Goal: Information Seeking & Learning: Find specific fact

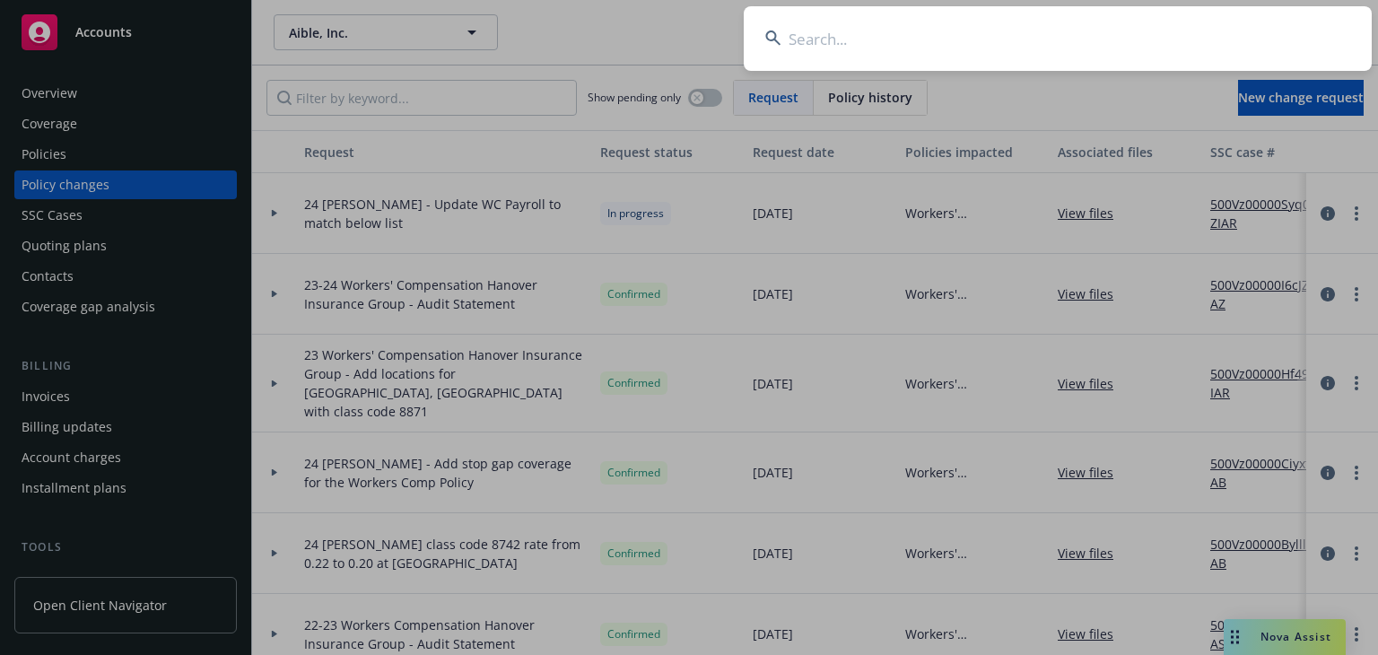
click at [1009, 38] on input at bounding box center [1058, 38] width 628 height 65
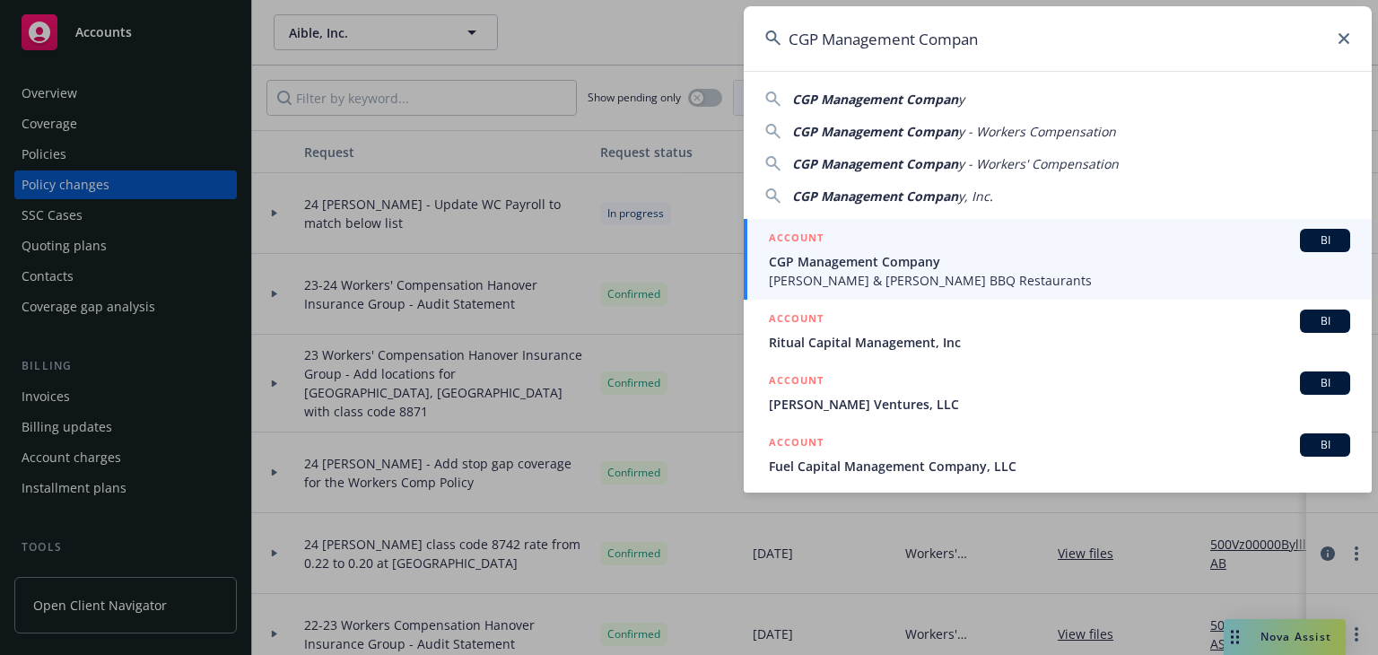
type input "CGP Management Compan"
click at [915, 262] on span "CGP Management Company" at bounding box center [1059, 261] width 581 height 19
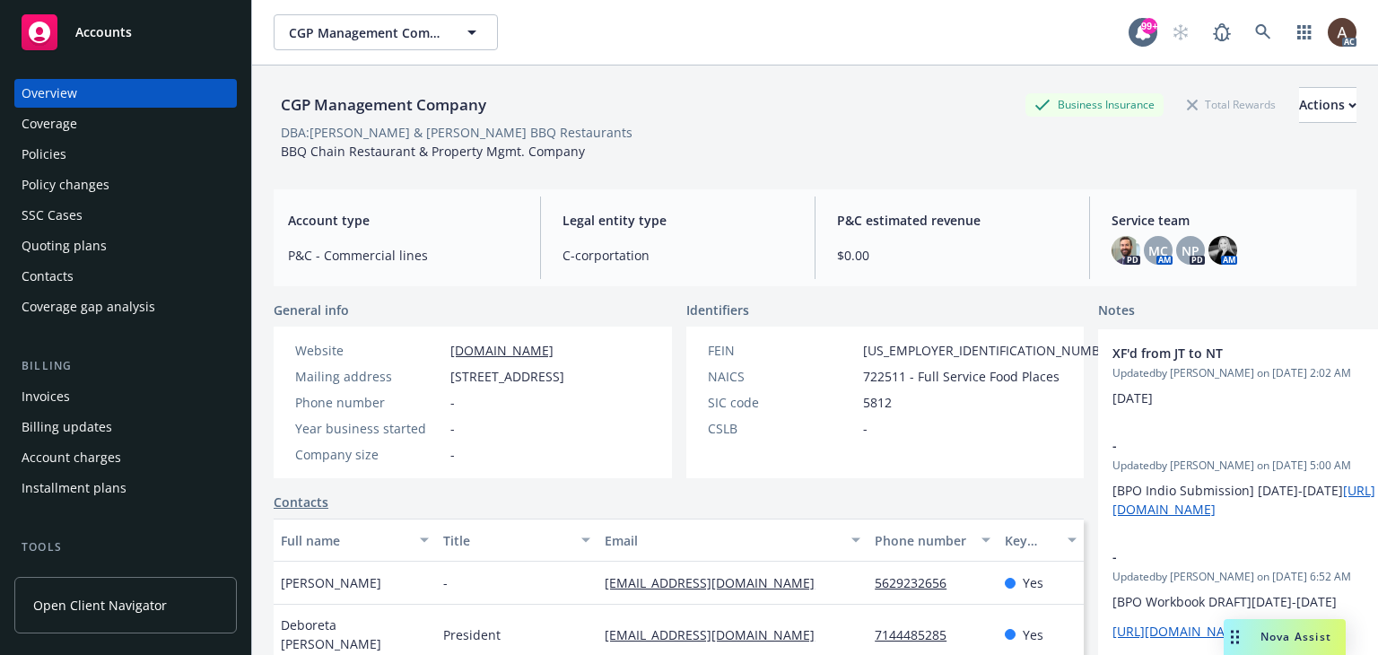
click at [57, 186] on div "Policy changes" at bounding box center [66, 184] width 88 height 29
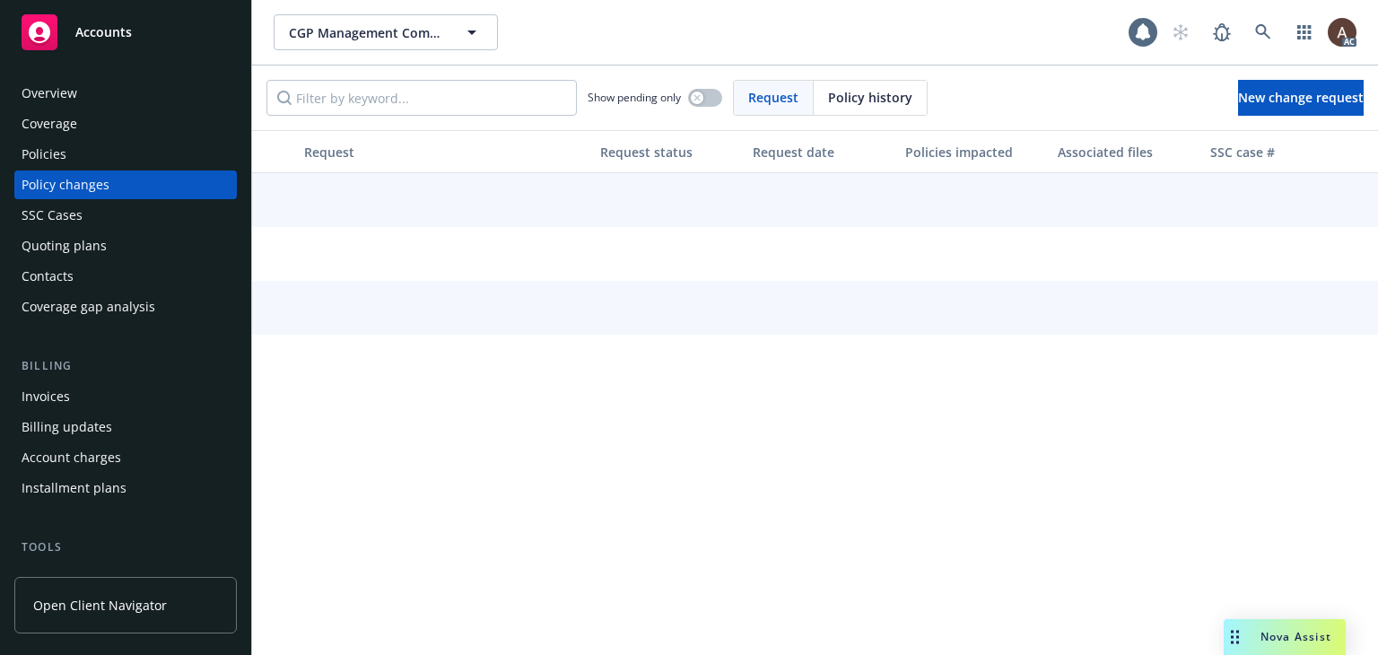
click at [69, 156] on div "Policies" at bounding box center [126, 154] width 208 height 29
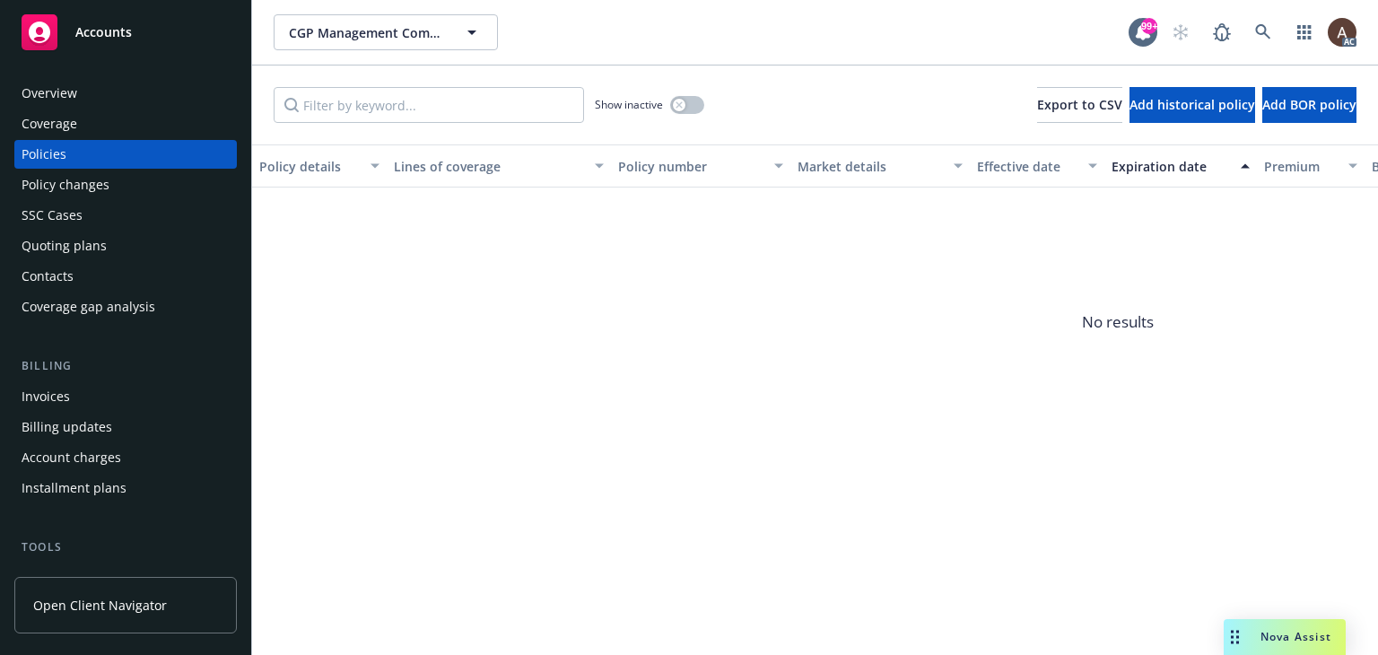
click at [96, 190] on div "Policy changes" at bounding box center [66, 184] width 88 height 29
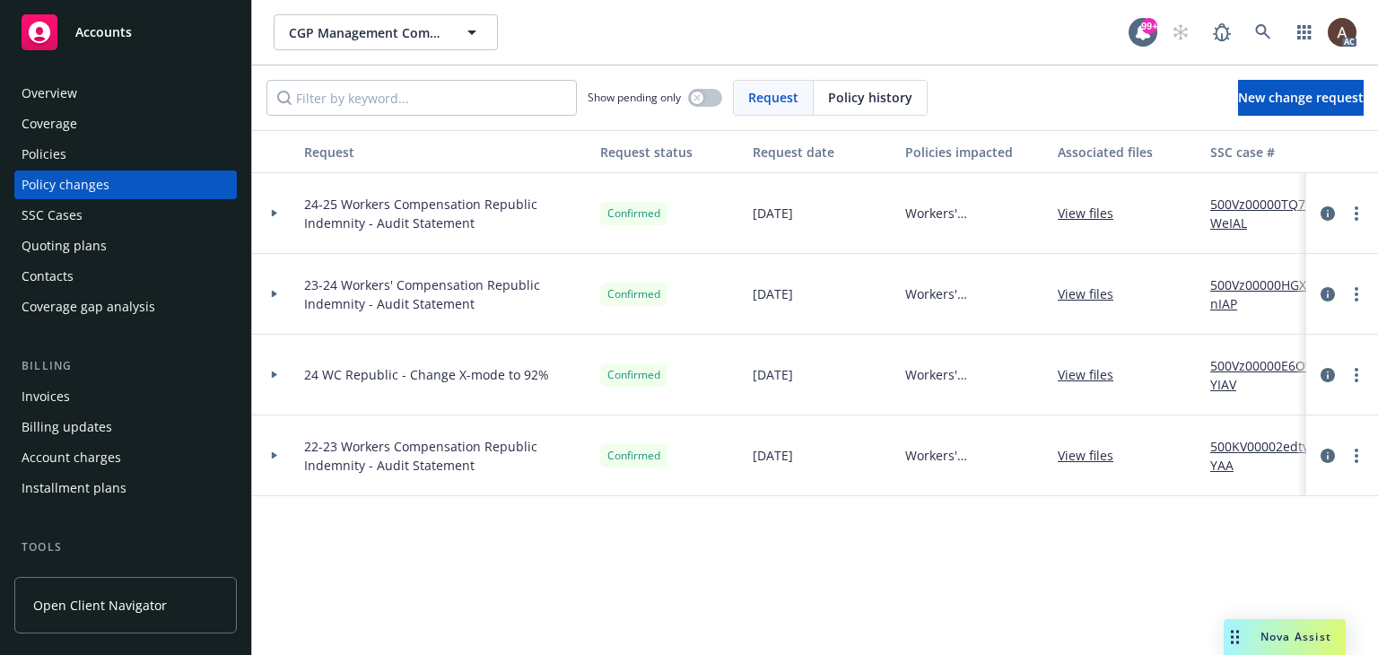
click at [266, 211] on div at bounding box center [274, 213] width 31 height 6
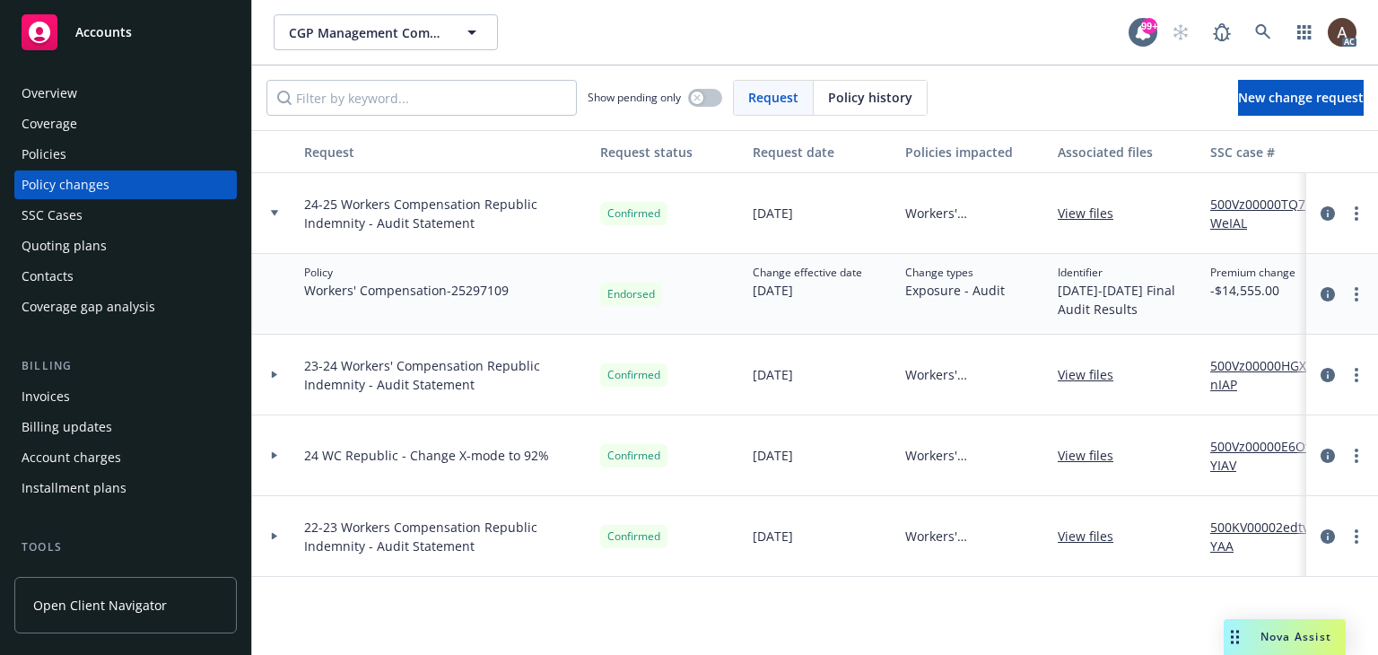
click at [1239, 202] on link "500Vz00000TQ7WeIAL" at bounding box center [1270, 214] width 120 height 38
click at [115, 154] on div "Policies" at bounding box center [126, 154] width 208 height 29
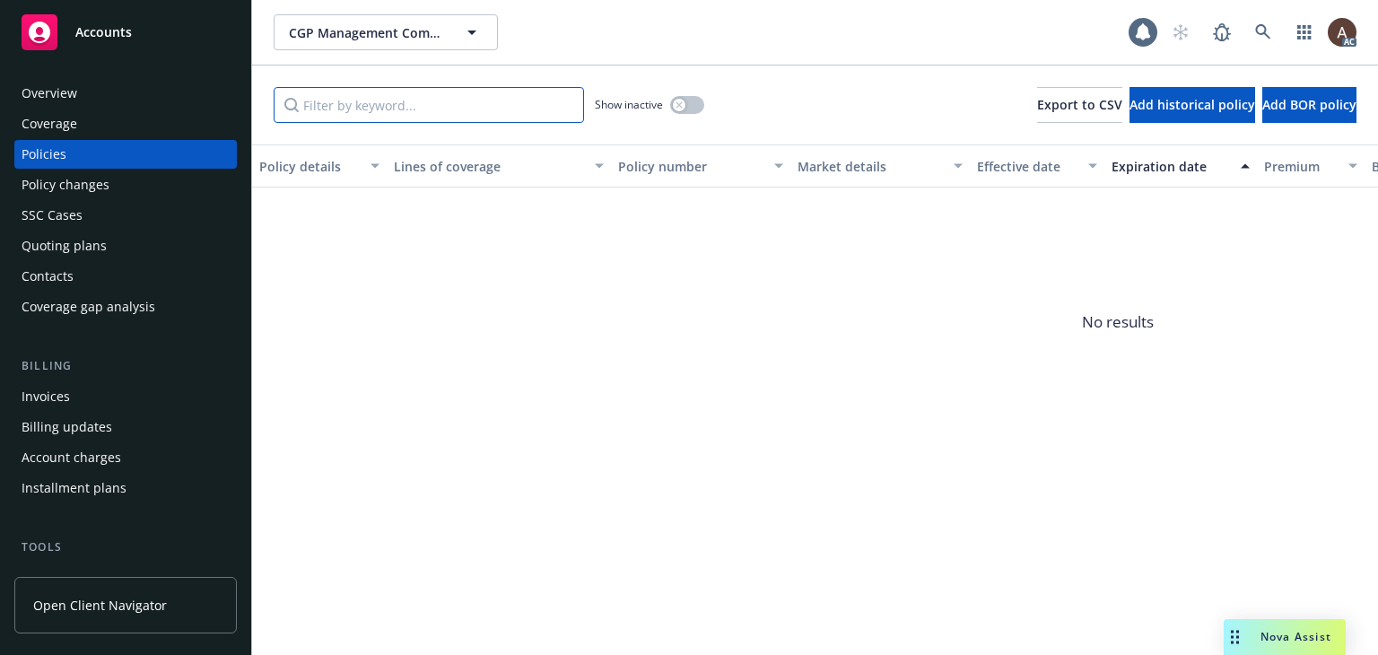
click at [377, 103] on input "Filter by keyword..." at bounding box center [429, 105] width 310 height 36
type input "109"
click at [678, 104] on icon "button" at bounding box center [679, 104] width 6 height 6
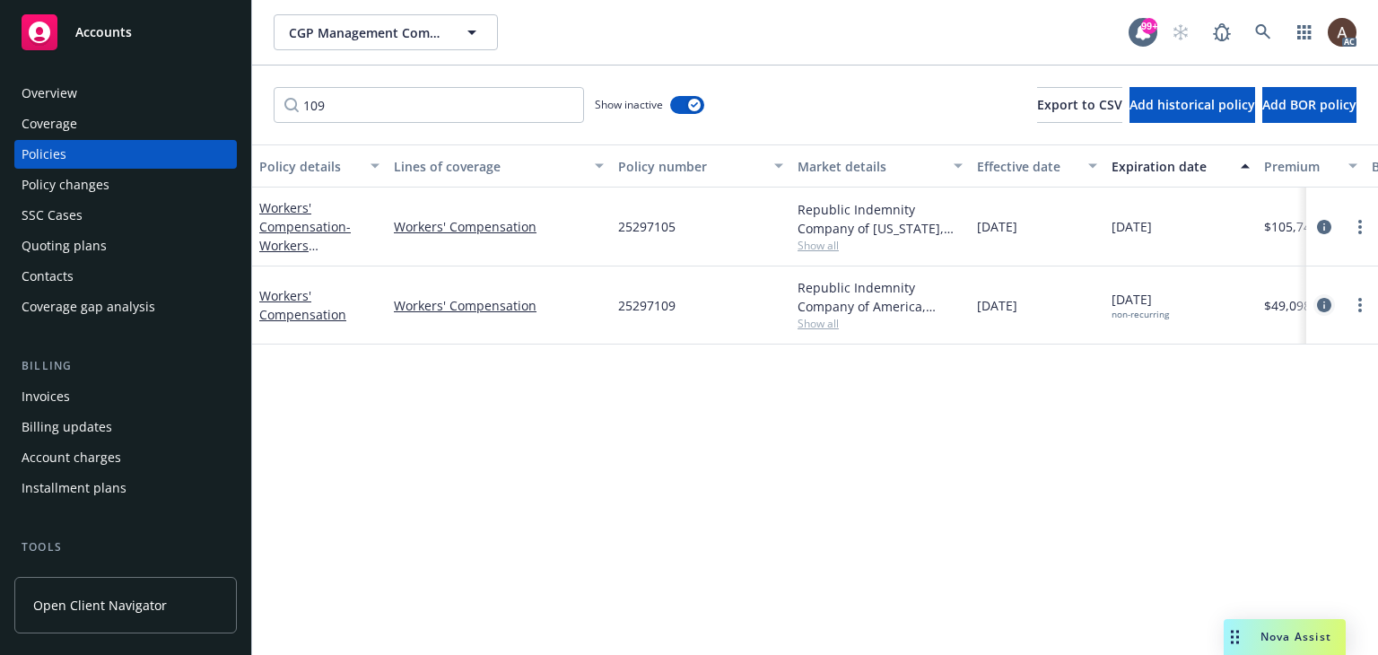
click at [1325, 303] on icon "circleInformation" at bounding box center [1324, 305] width 14 height 14
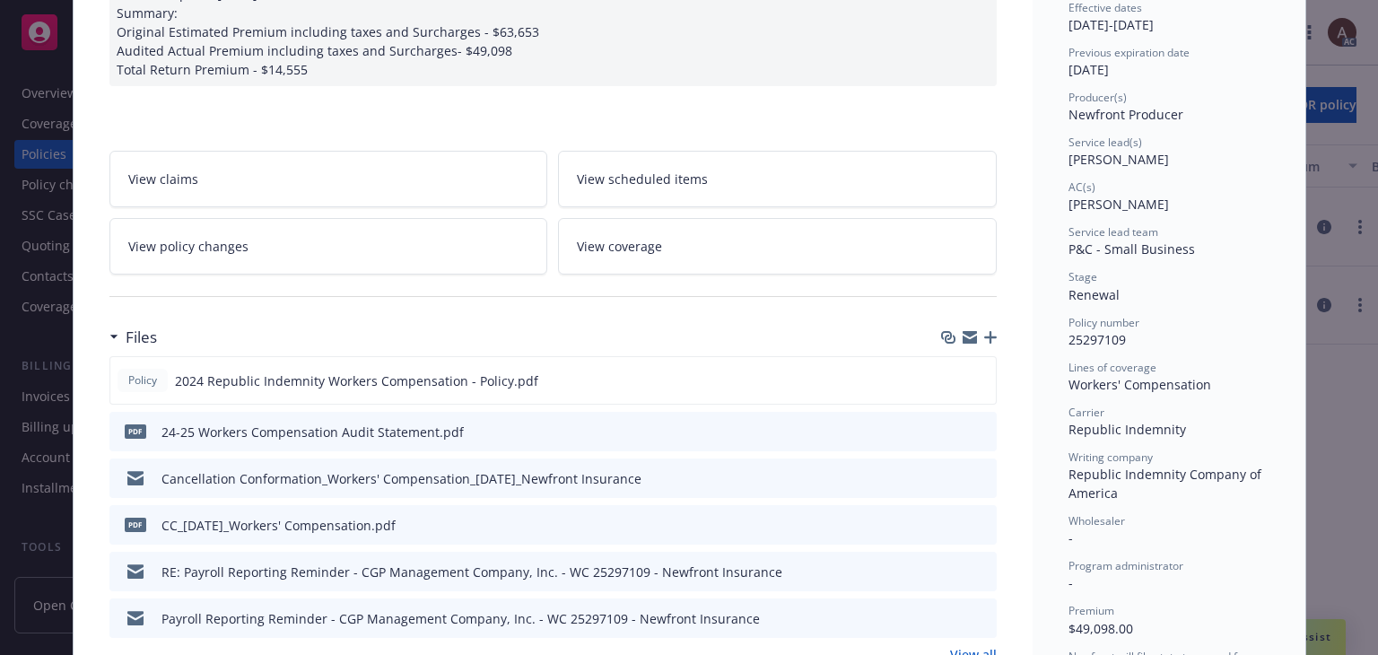
scroll to position [359, 0]
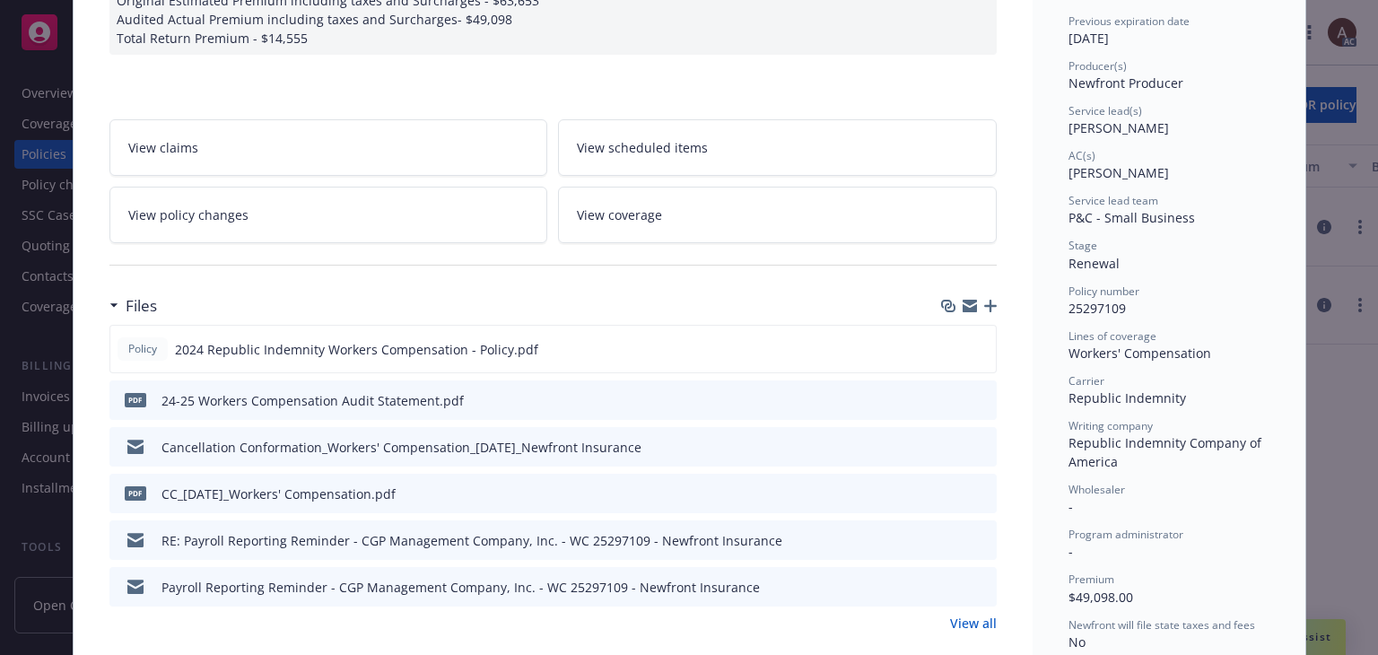
click at [390, 223] on link "View policy changes" at bounding box center [328, 215] width 439 height 57
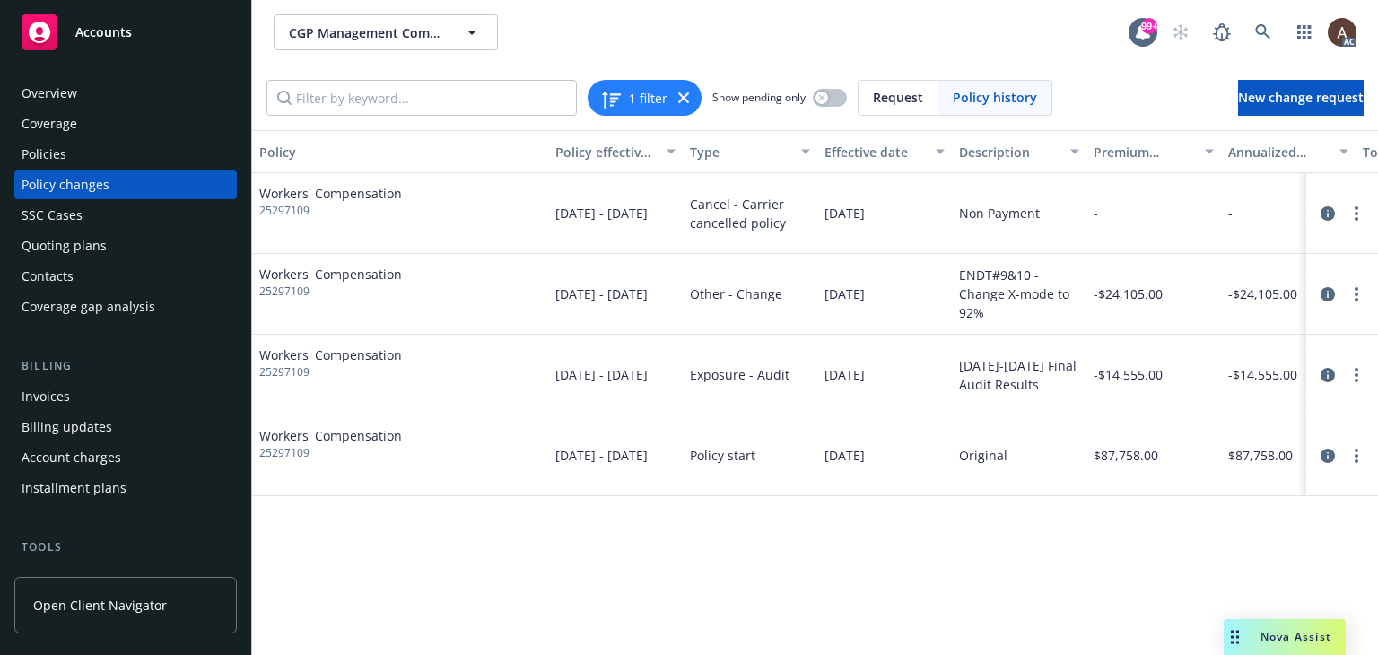
click at [101, 188] on div "Policy changes" at bounding box center [66, 184] width 88 height 29
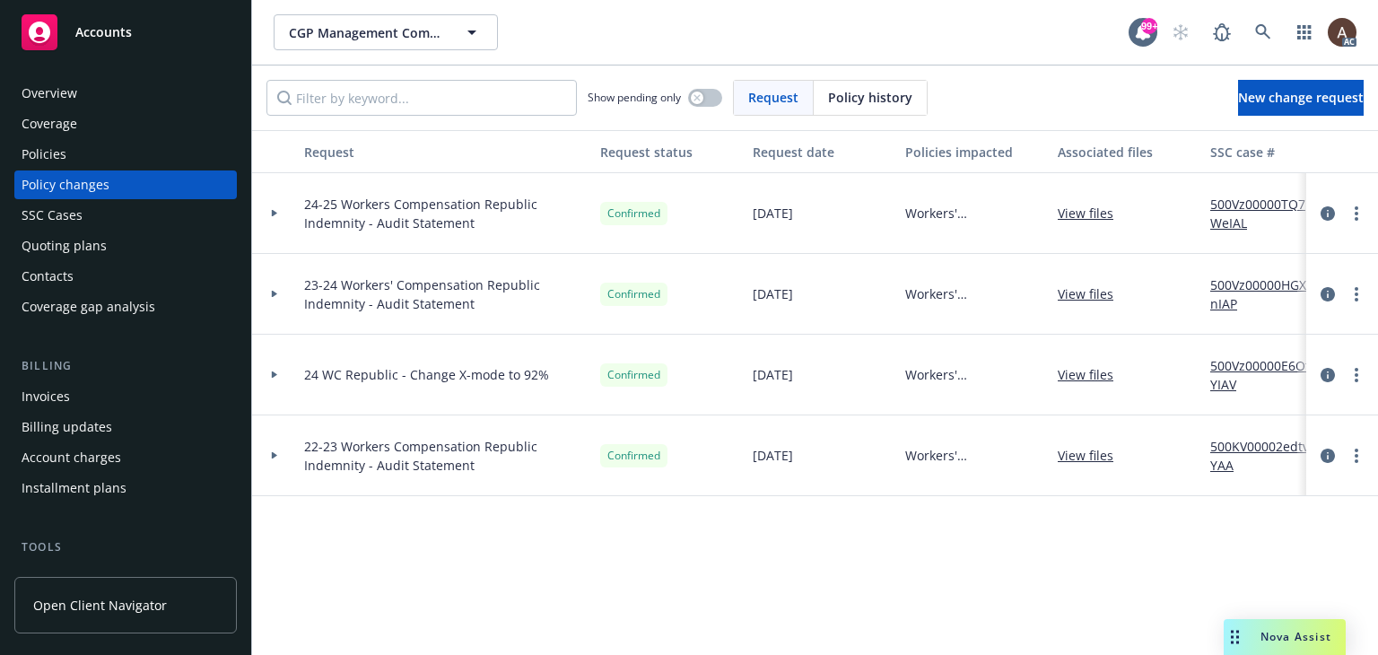
click at [118, 158] on div "Policies" at bounding box center [126, 154] width 208 height 29
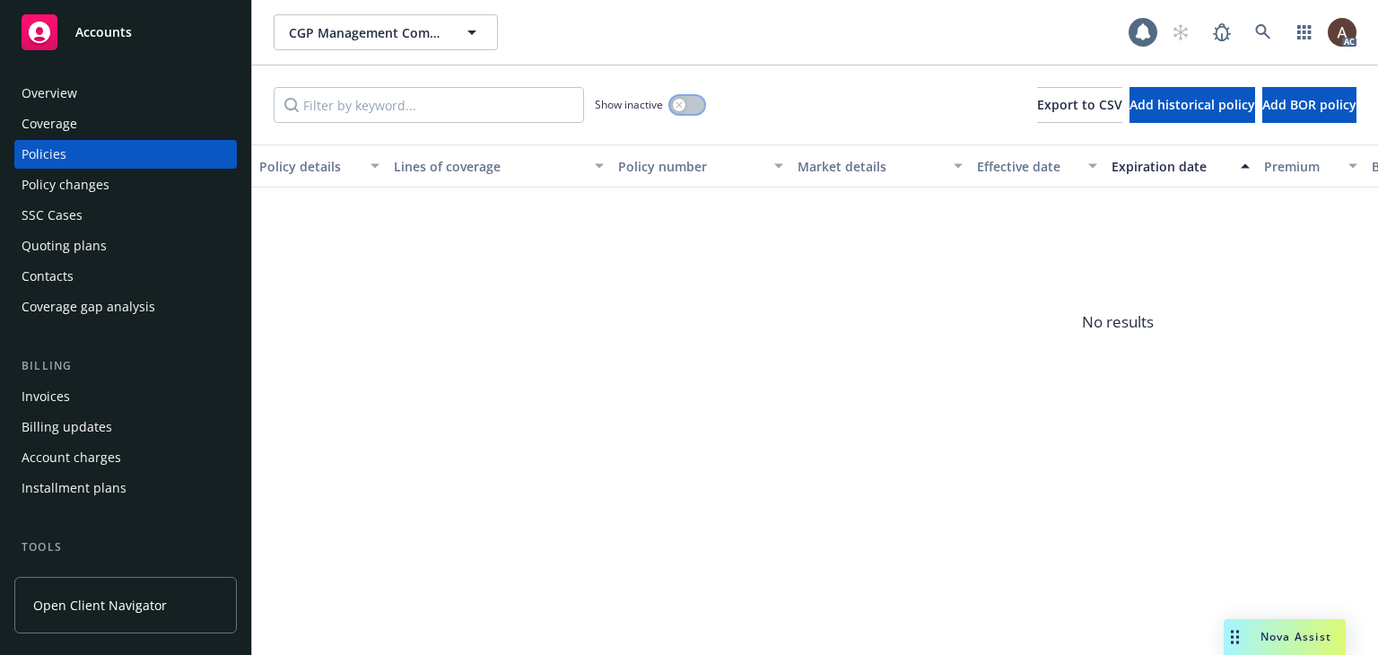
click at [677, 106] on icon "button" at bounding box center [679, 104] width 6 height 6
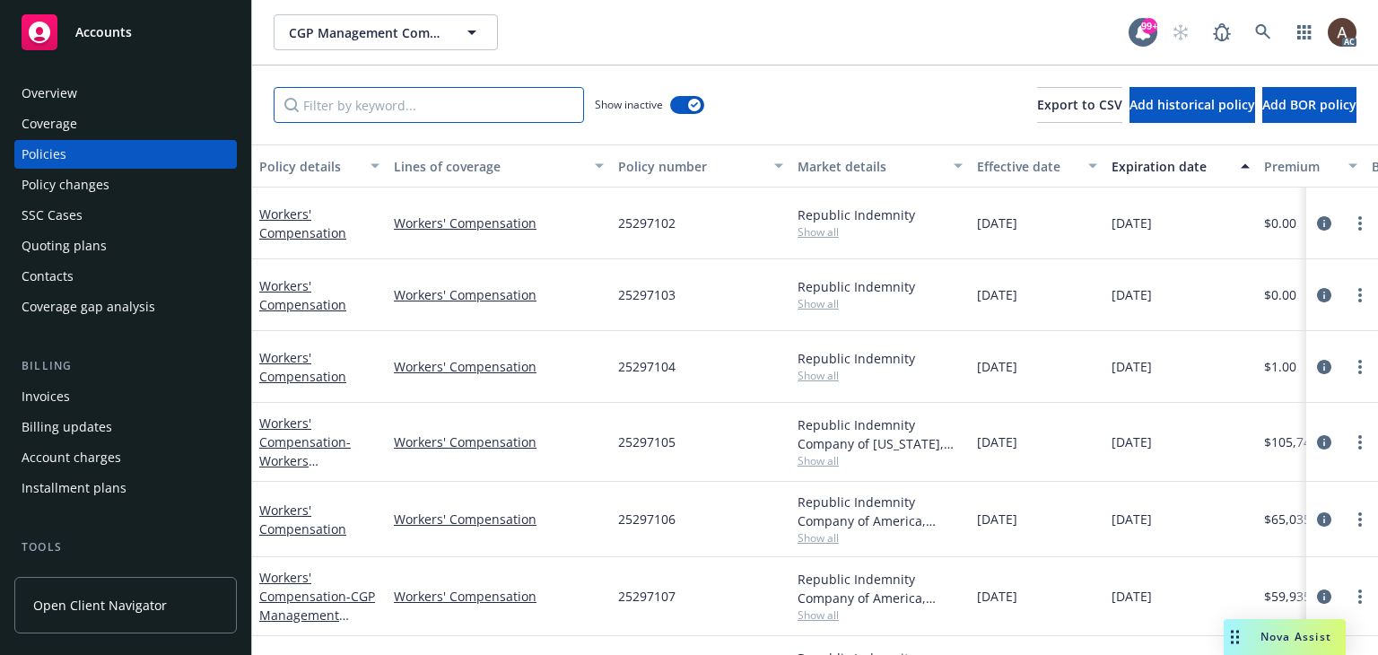
click at [509, 108] on input "Filter by keyword..." at bounding box center [429, 105] width 310 height 36
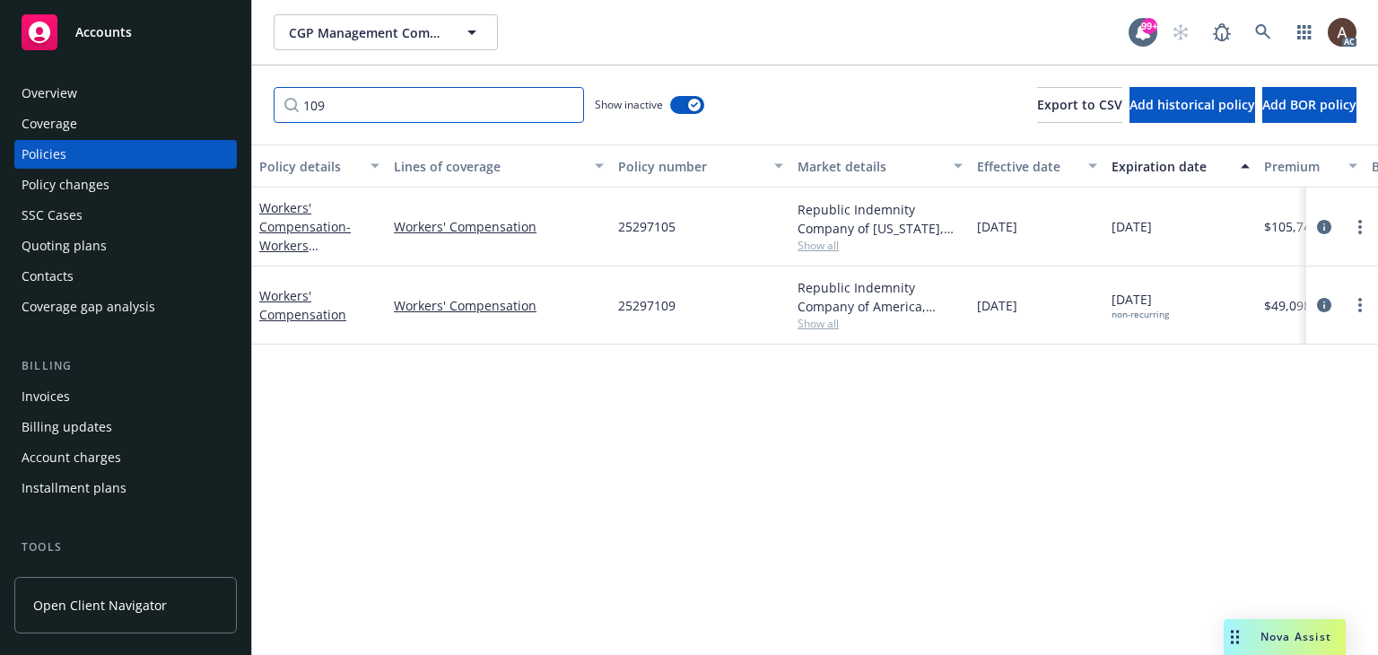
type input "109"
click at [685, 460] on div "Policy details Lines of coverage Policy number Market details Effective date Ex…" at bounding box center [815, 399] width 1126 height 511
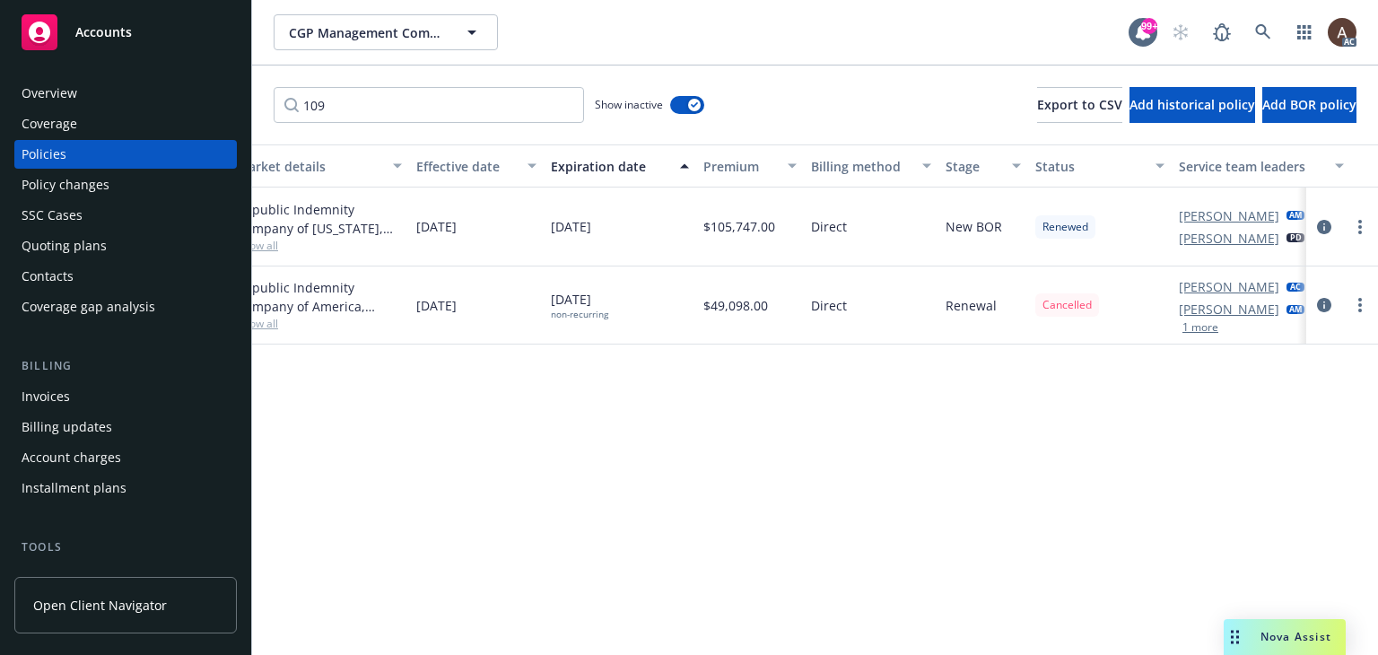
scroll to position [0, 588]
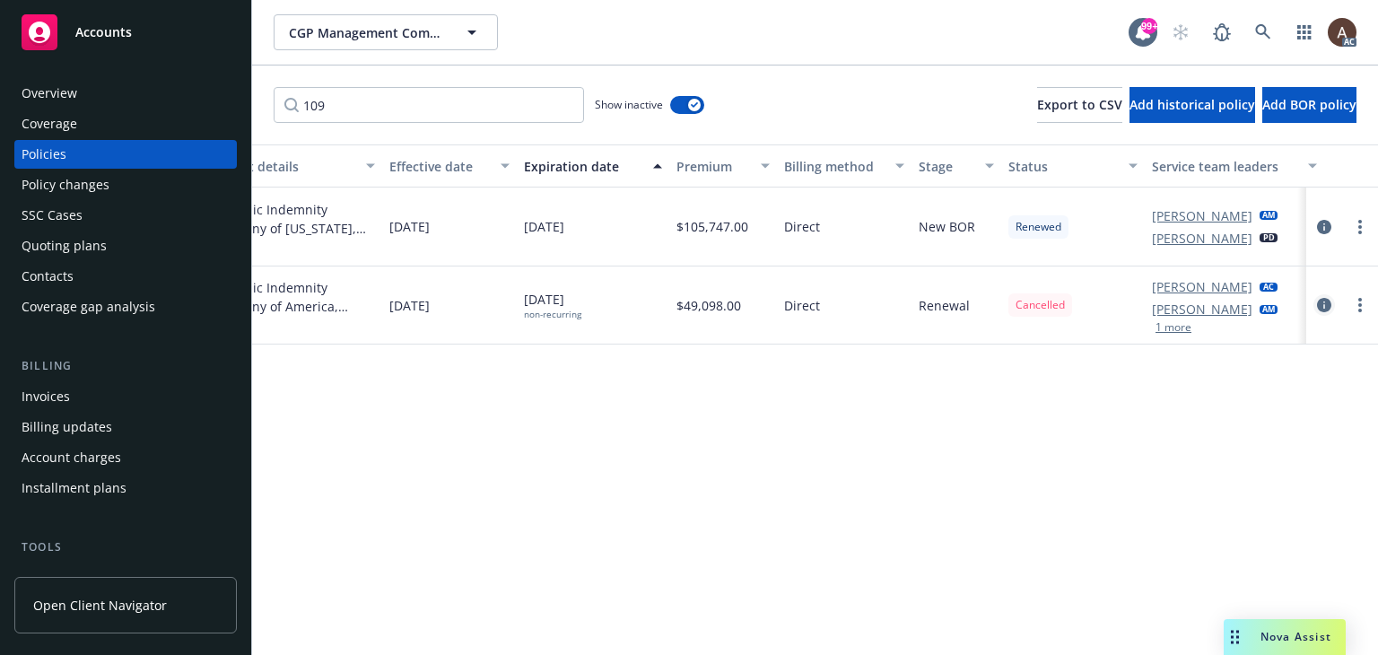
click at [1324, 305] on icon "circleInformation" at bounding box center [1324, 305] width 14 height 14
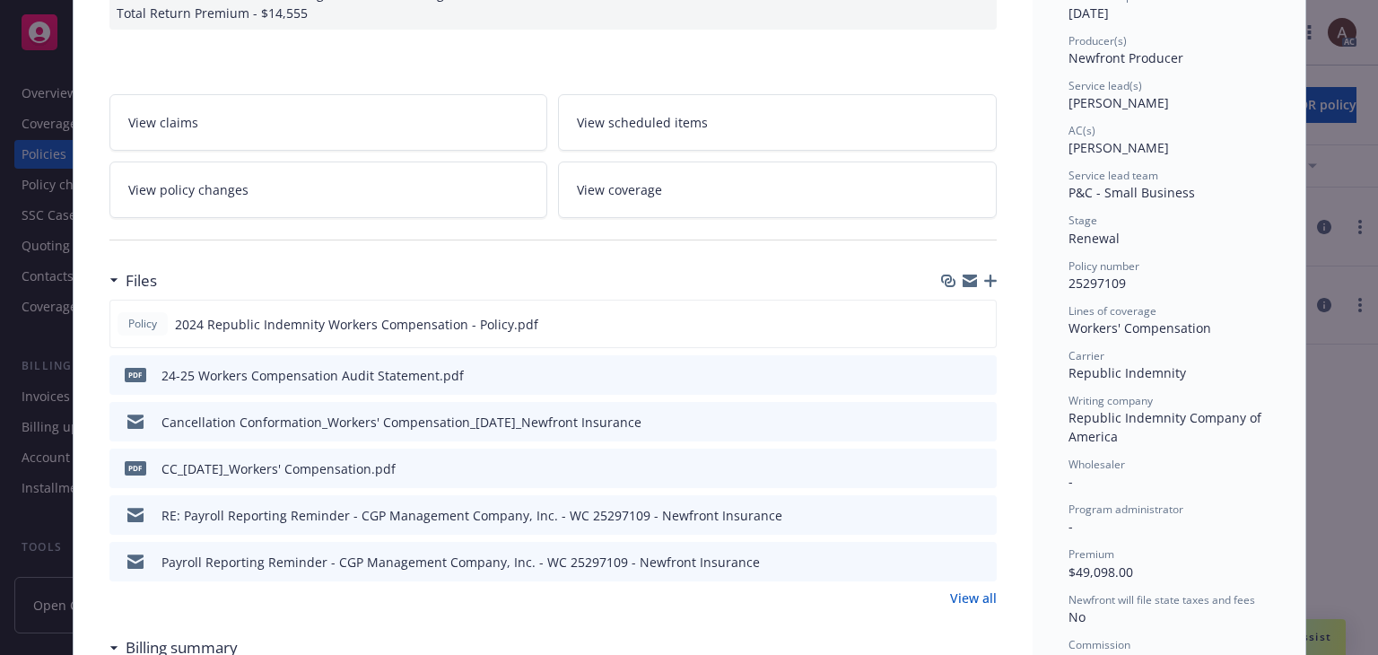
scroll to position [323, 0]
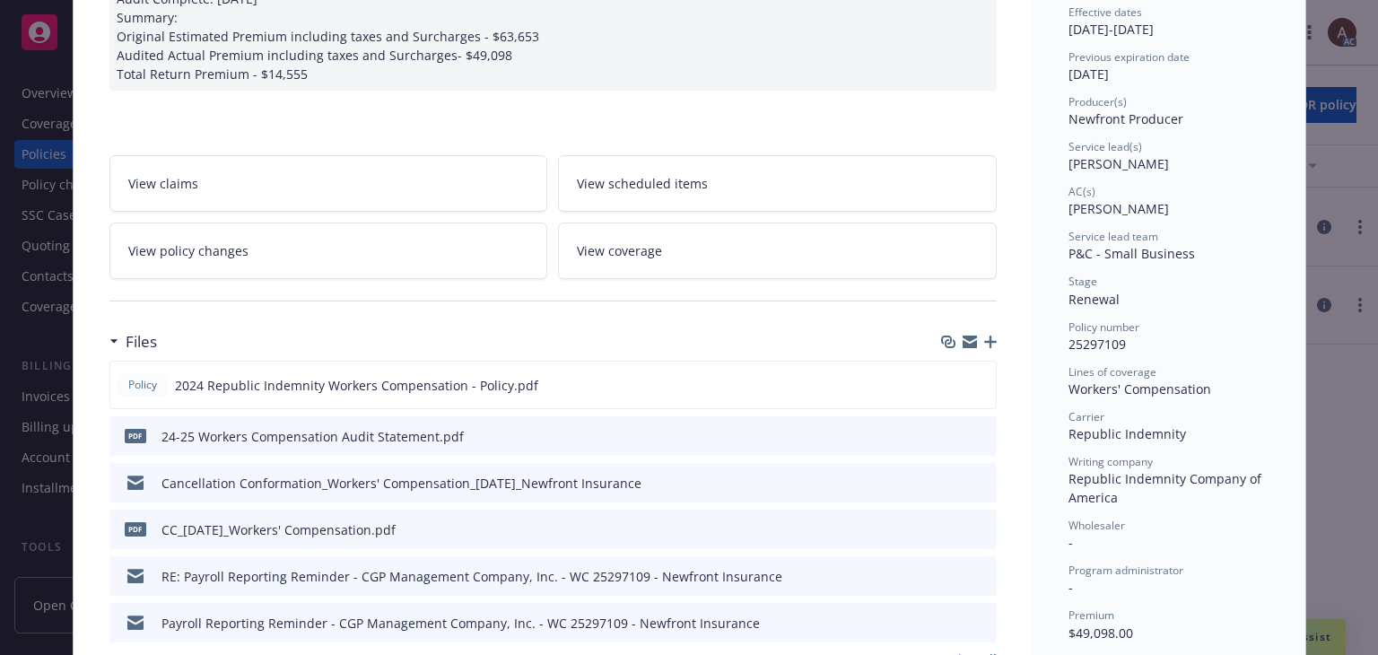
click at [404, 252] on link "View policy changes" at bounding box center [328, 251] width 439 height 57
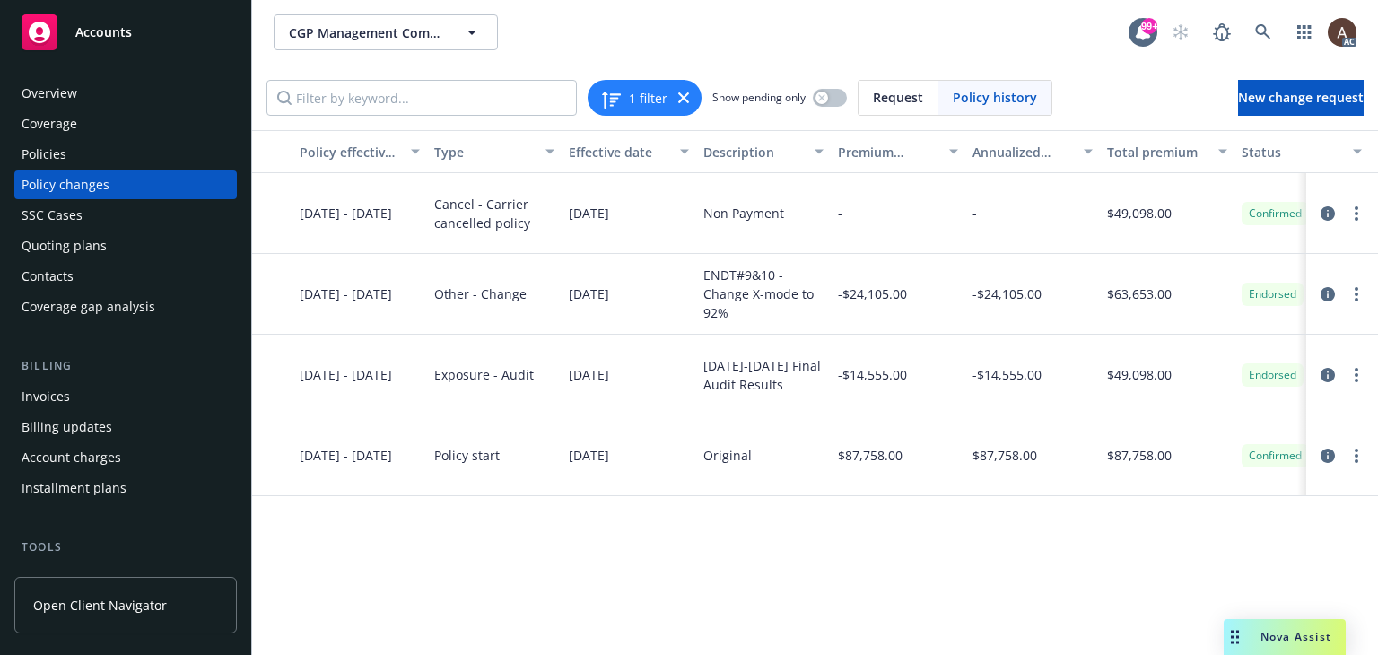
scroll to position [0, 267]
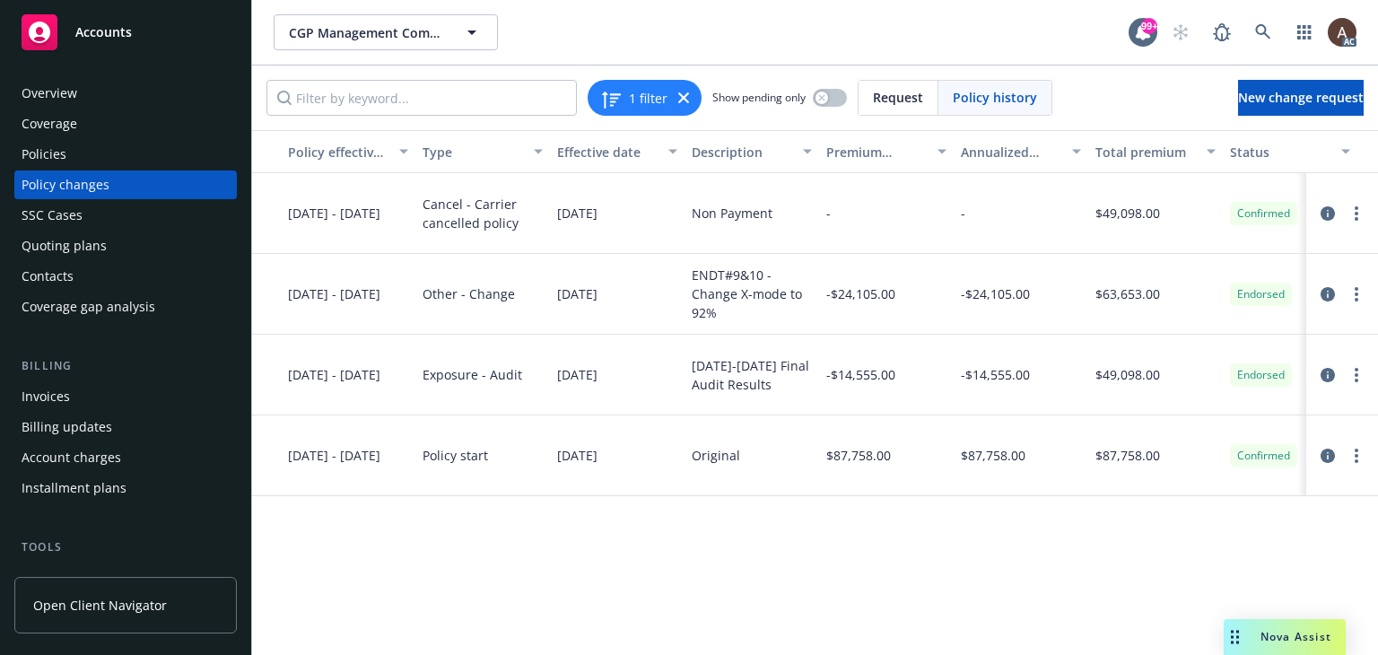
click at [104, 184] on div "Policy changes" at bounding box center [66, 184] width 88 height 29
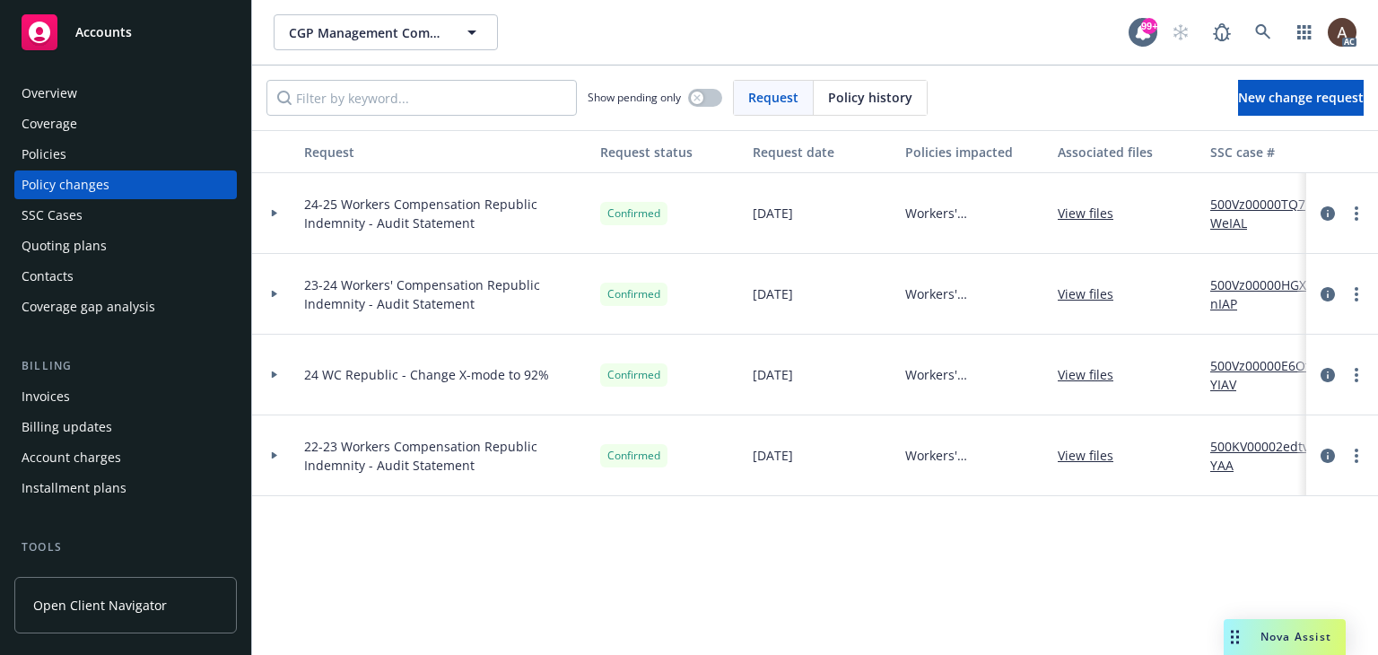
click at [271, 457] on icon at bounding box center [274, 455] width 7 height 6
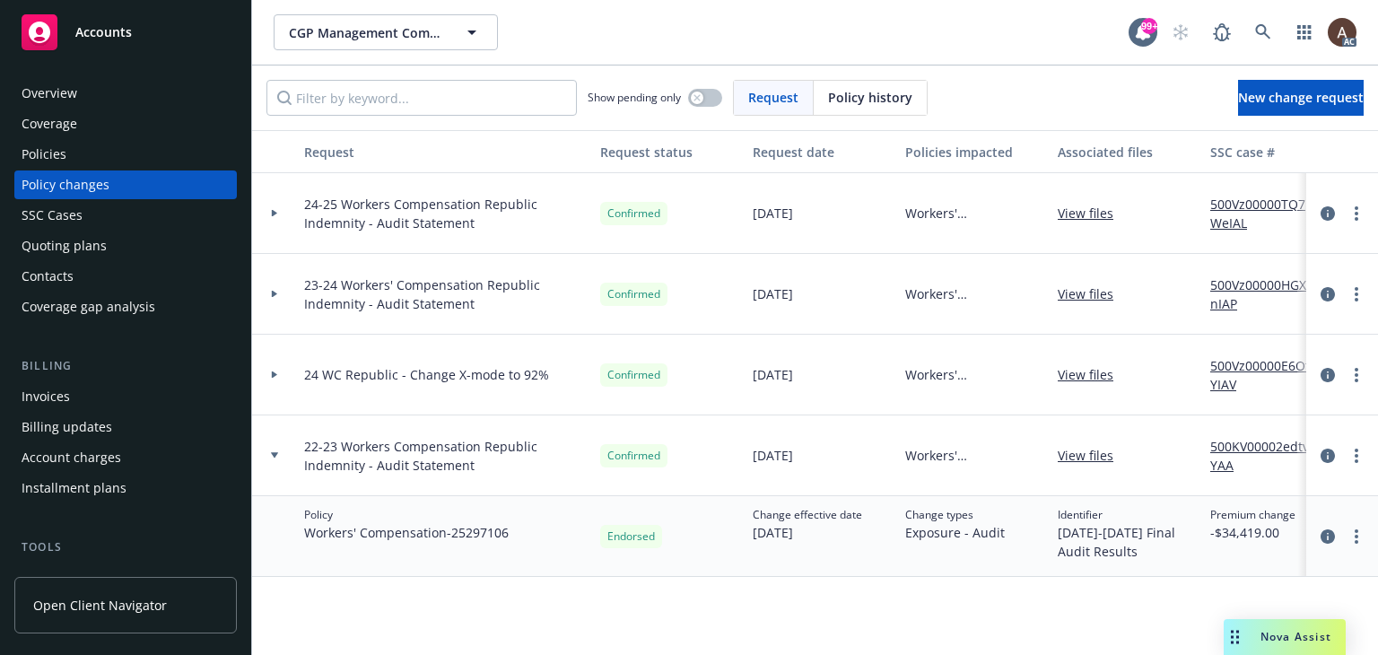
click at [267, 372] on div at bounding box center [274, 374] width 31 height 6
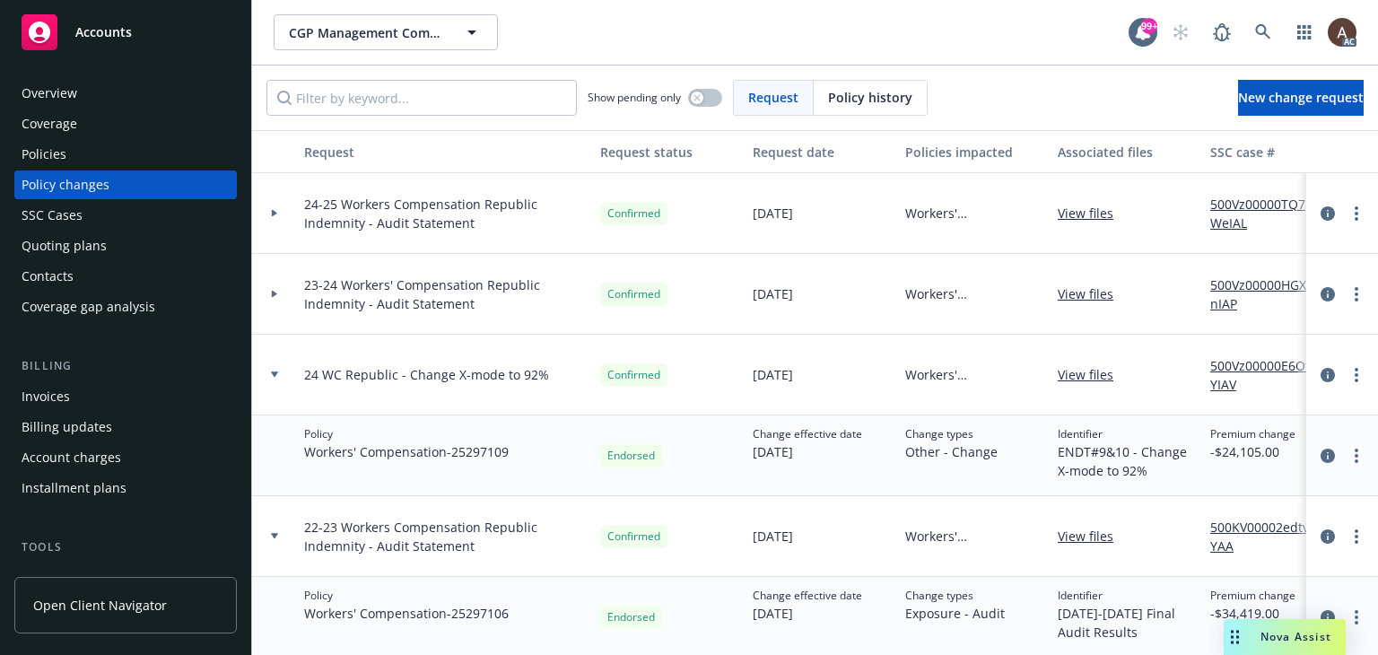
click at [272, 292] on icon at bounding box center [274, 294] width 5 height 7
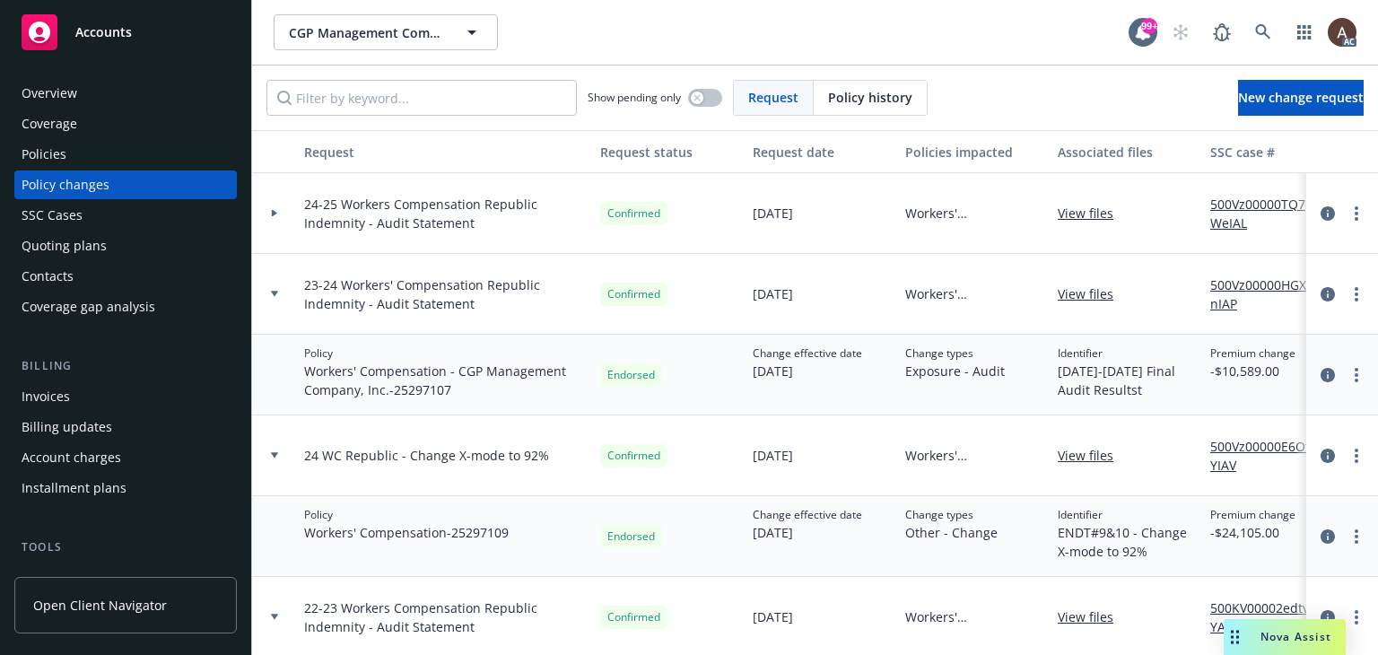
click at [274, 210] on icon at bounding box center [274, 213] width 7 height 6
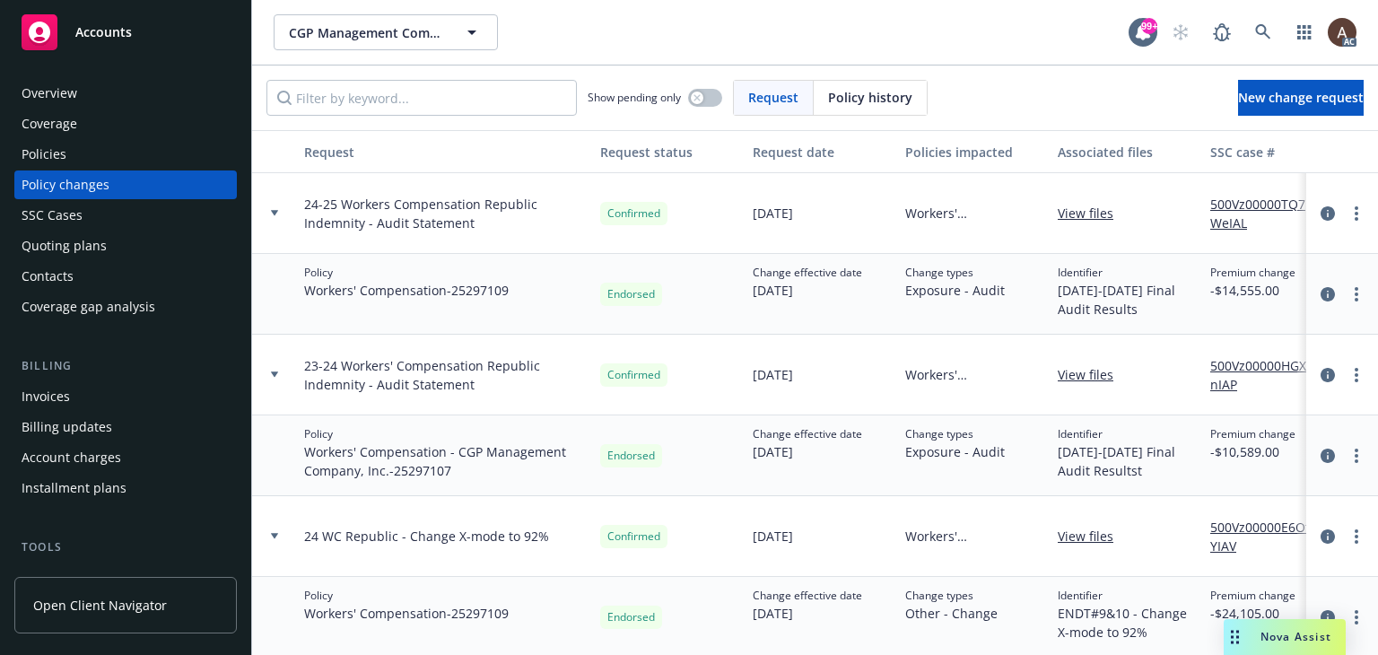
click at [104, 182] on div "Policy changes" at bounding box center [66, 184] width 88 height 29
click at [99, 159] on div "Policies" at bounding box center [126, 154] width 208 height 29
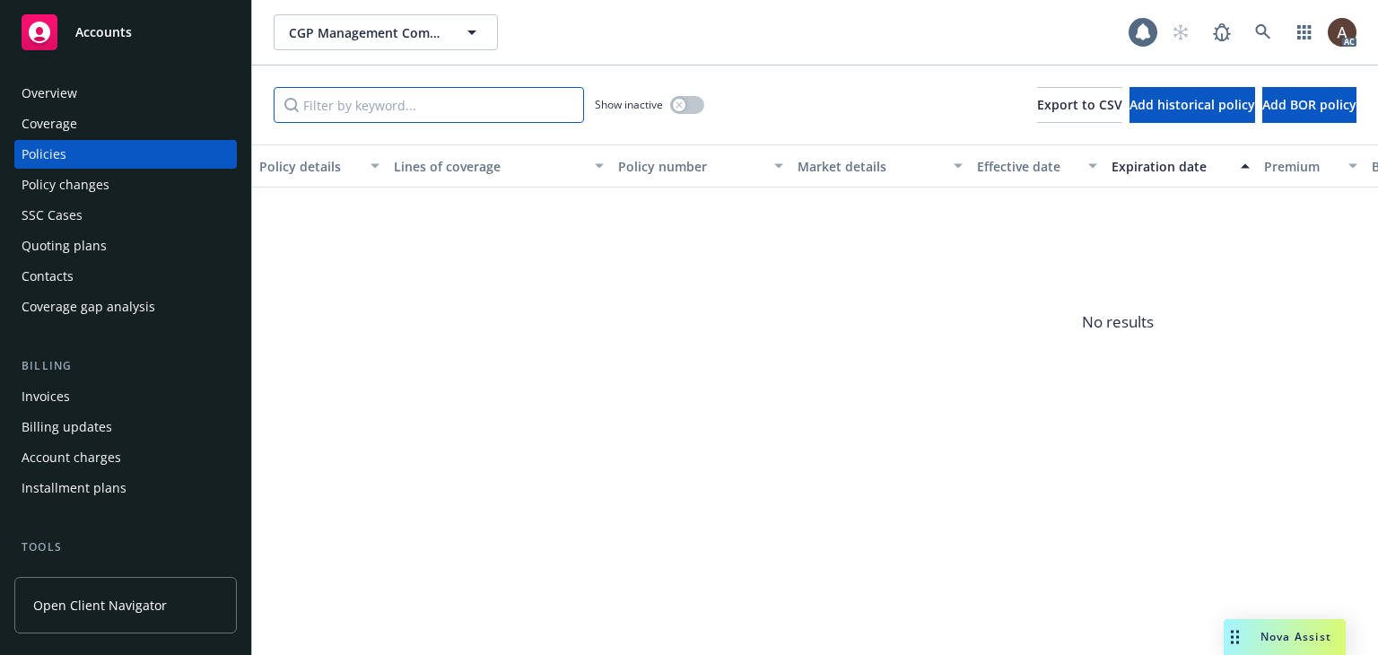
click at [487, 109] on input "Filter by keyword..." at bounding box center [429, 105] width 310 height 36
type input "109"
click at [684, 101] on div "button" at bounding box center [679, 105] width 13 height 13
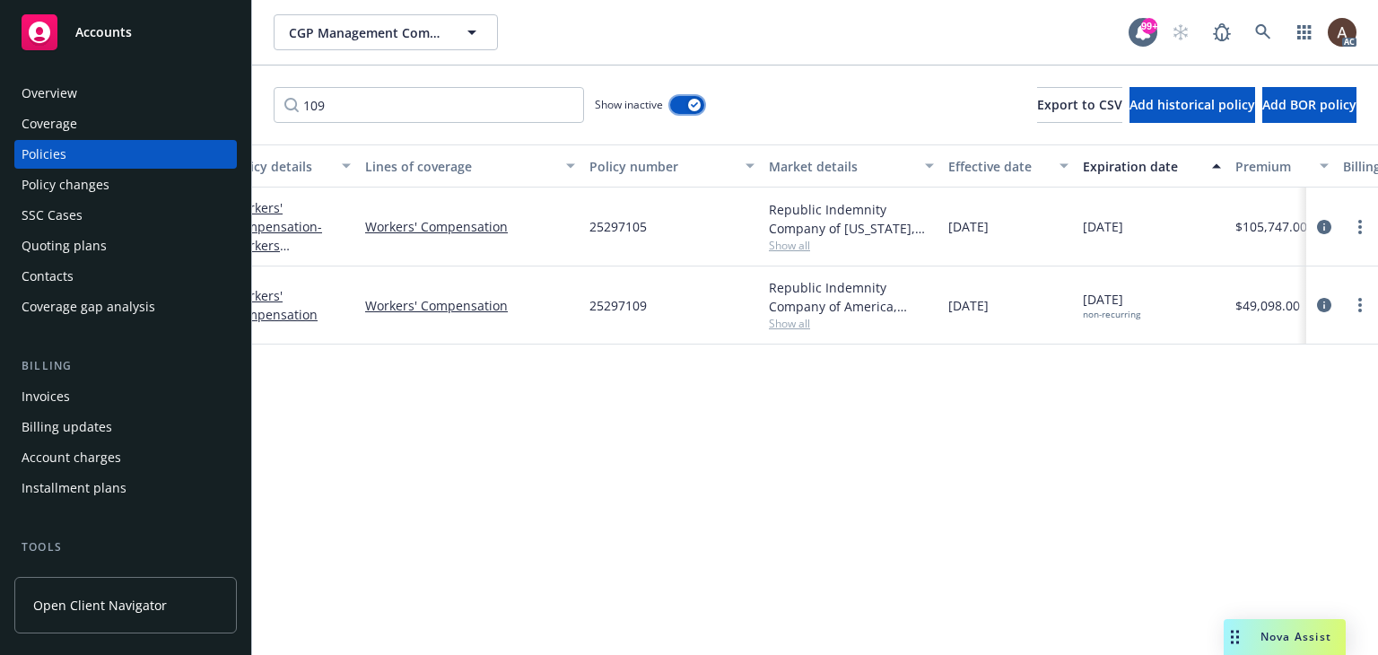
scroll to position [0, 606]
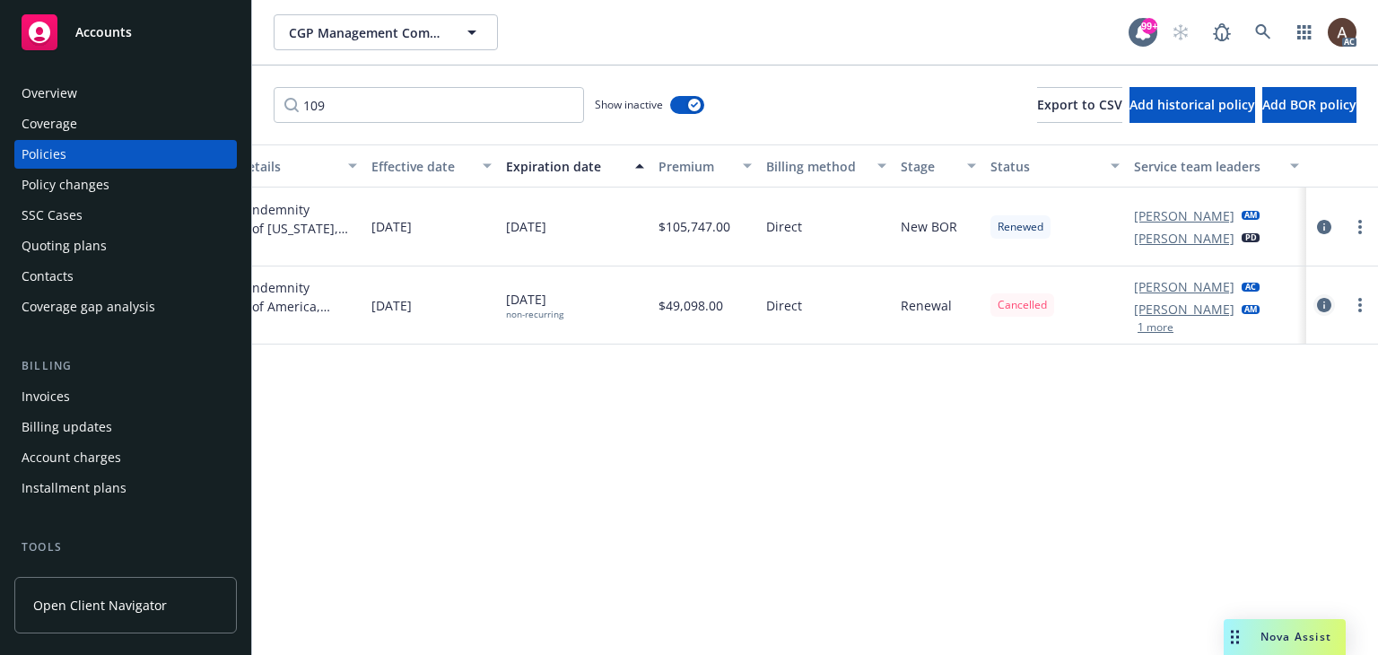
click at [1323, 307] on icon "circleInformation" at bounding box center [1324, 305] width 14 height 14
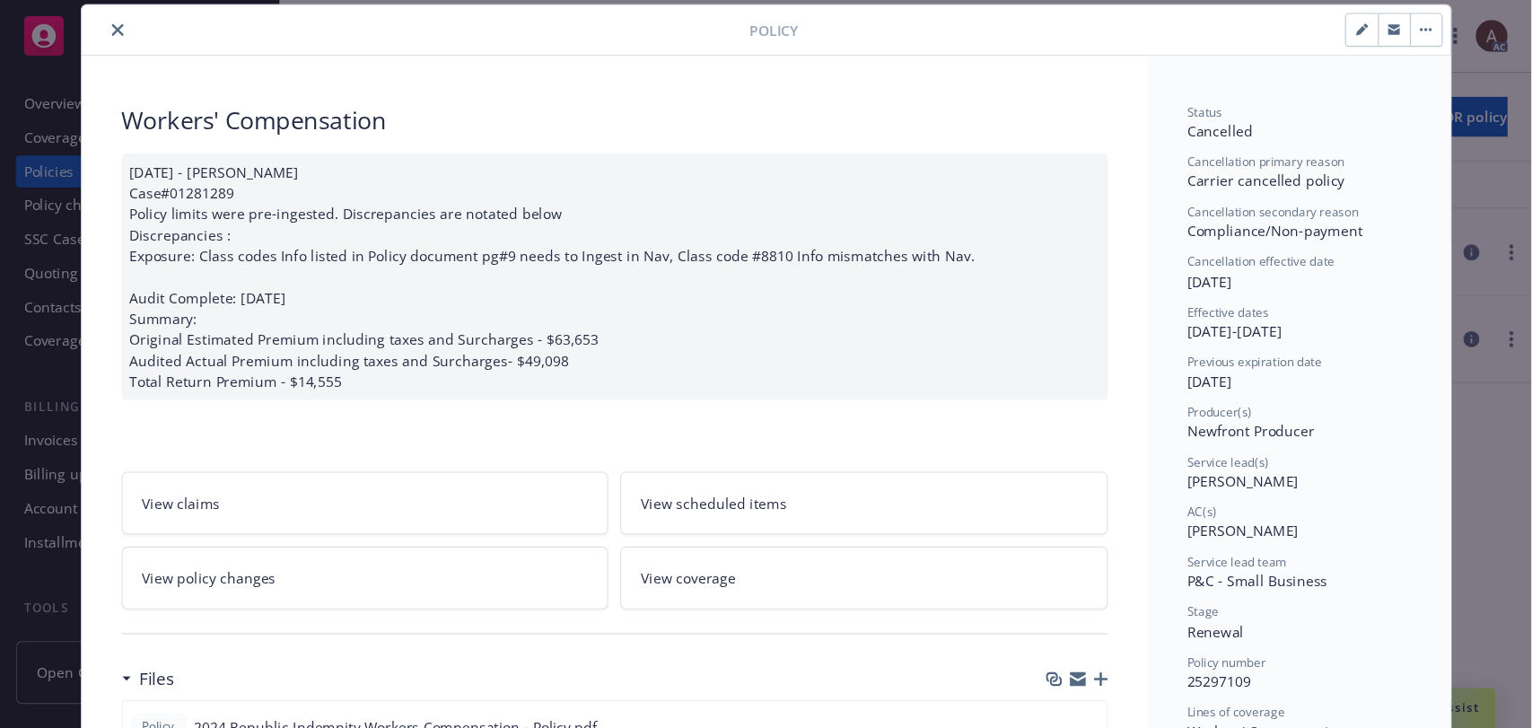
scroll to position [323, 0]
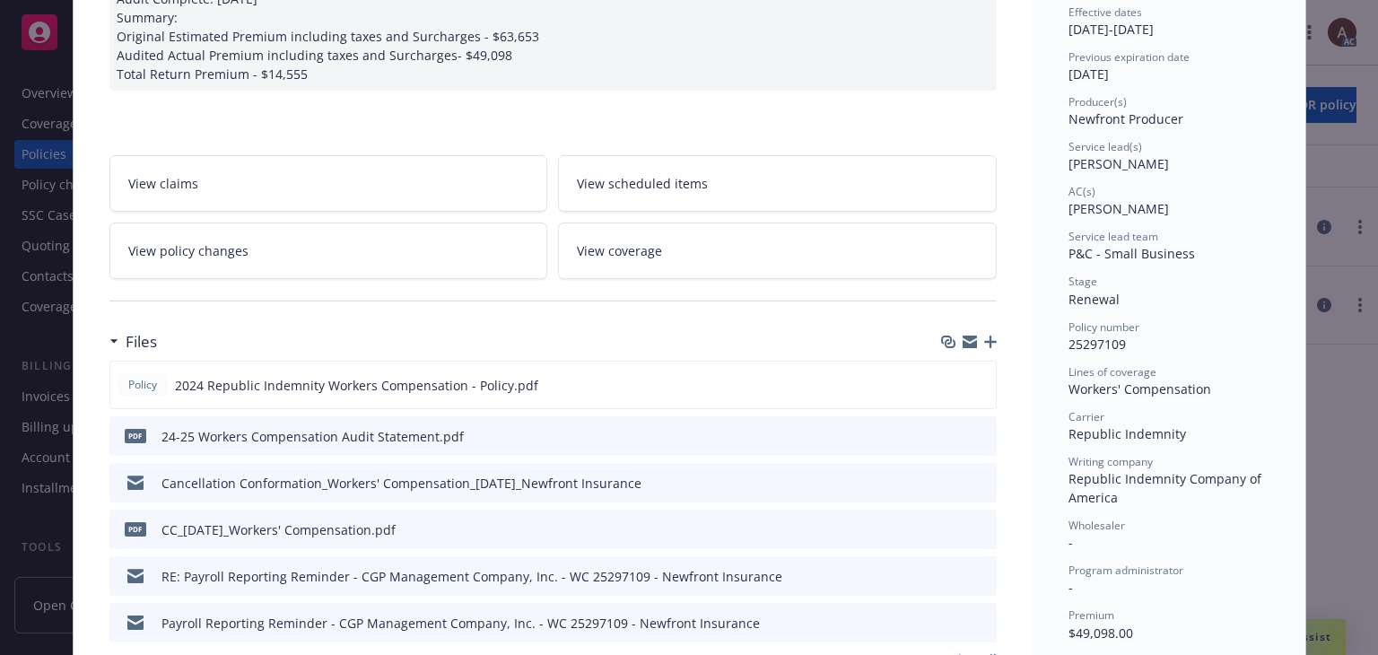
click at [340, 262] on link "View policy changes" at bounding box center [328, 251] width 439 height 57
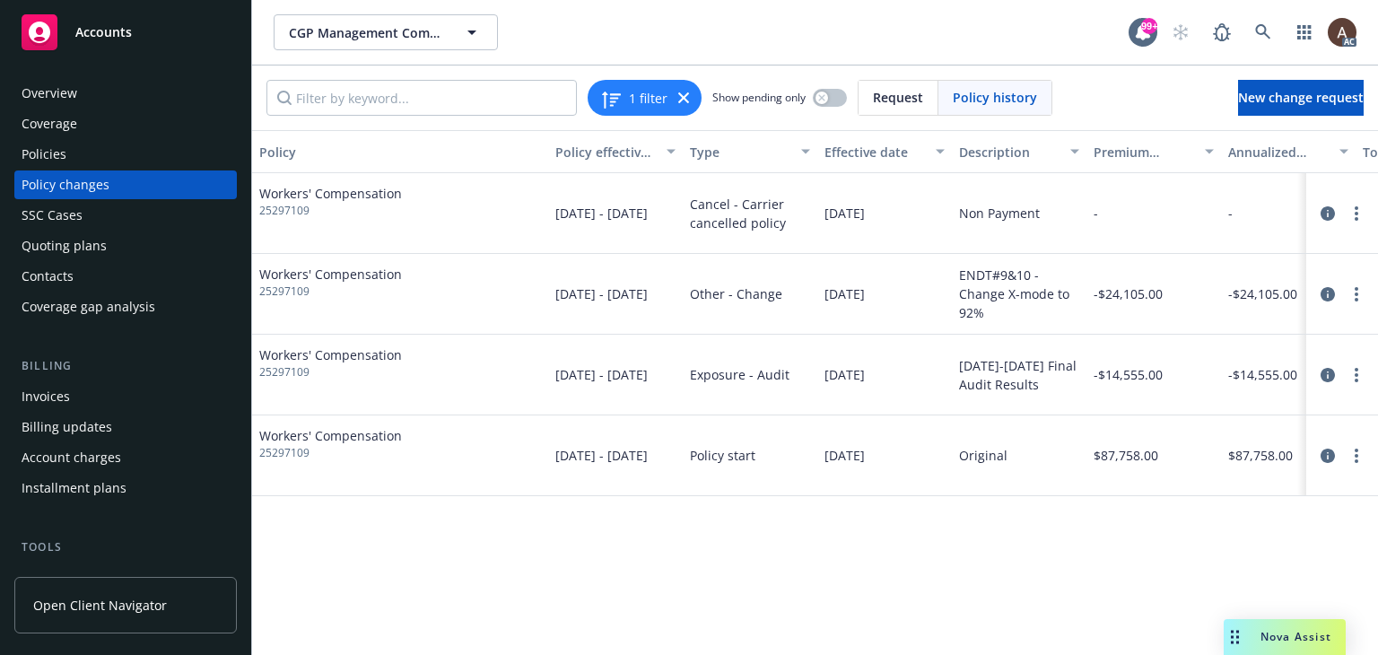
click at [687, 585] on div "Policy Policy effective dates Type Effective date Description Premium change An…" at bounding box center [815, 392] width 1126 height 525
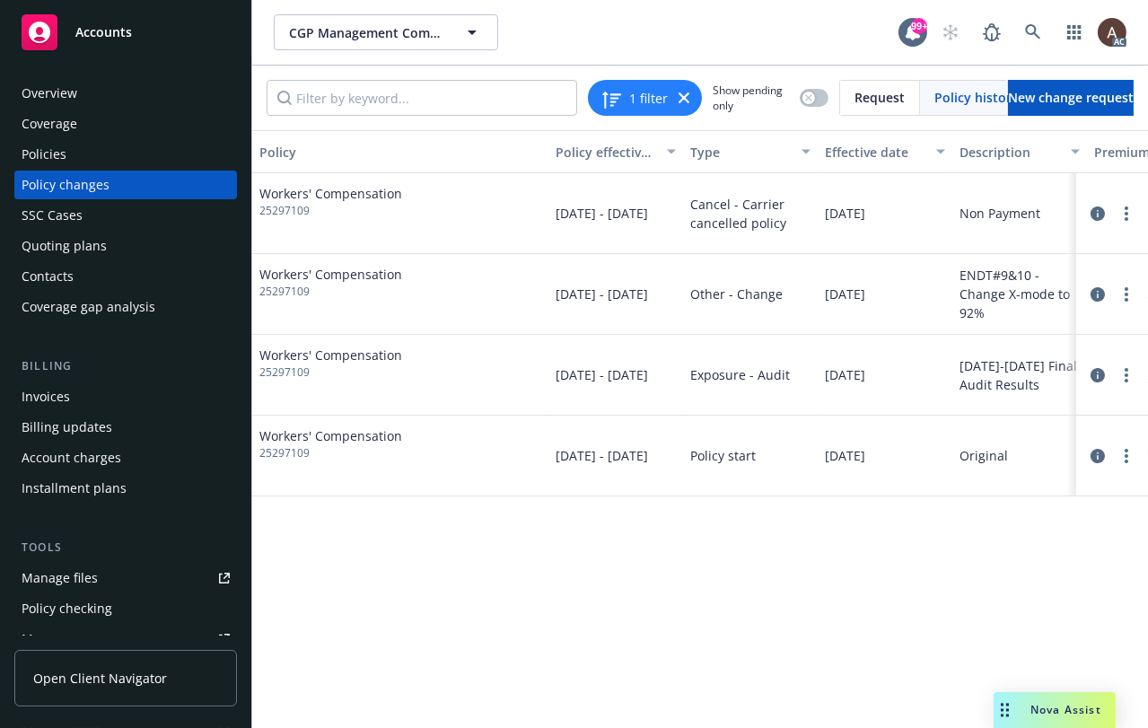
click at [697, 585] on div "Policy Policy effective dates Type Effective date Description Premium change An…" at bounding box center [699, 421] width 895 height 582
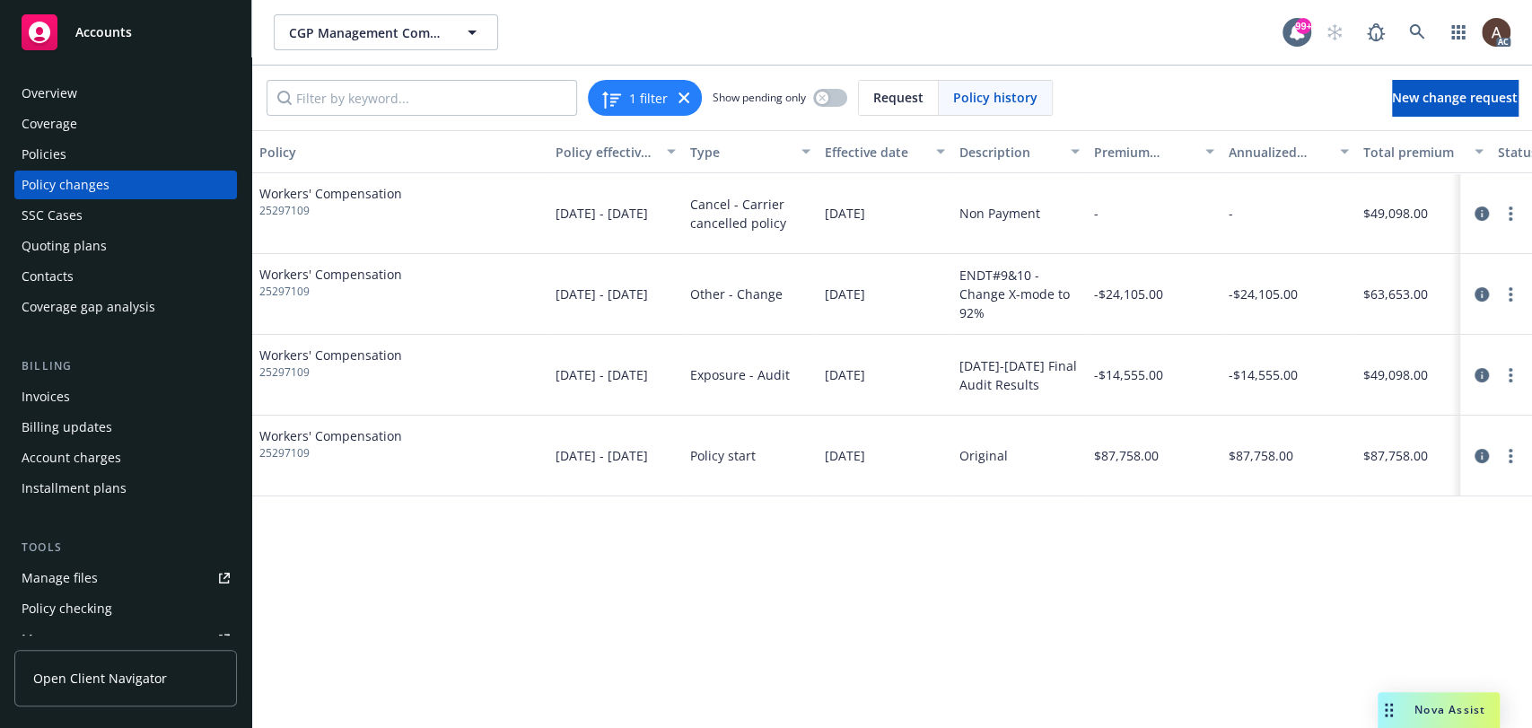
click at [631, 592] on div "Policy Policy effective dates Type Effective date Description Premium change An…" at bounding box center [891, 429] width 1279 height 598
click at [124, 180] on div "Policy changes" at bounding box center [126, 184] width 208 height 29
click at [113, 154] on div "Policies" at bounding box center [126, 154] width 208 height 29
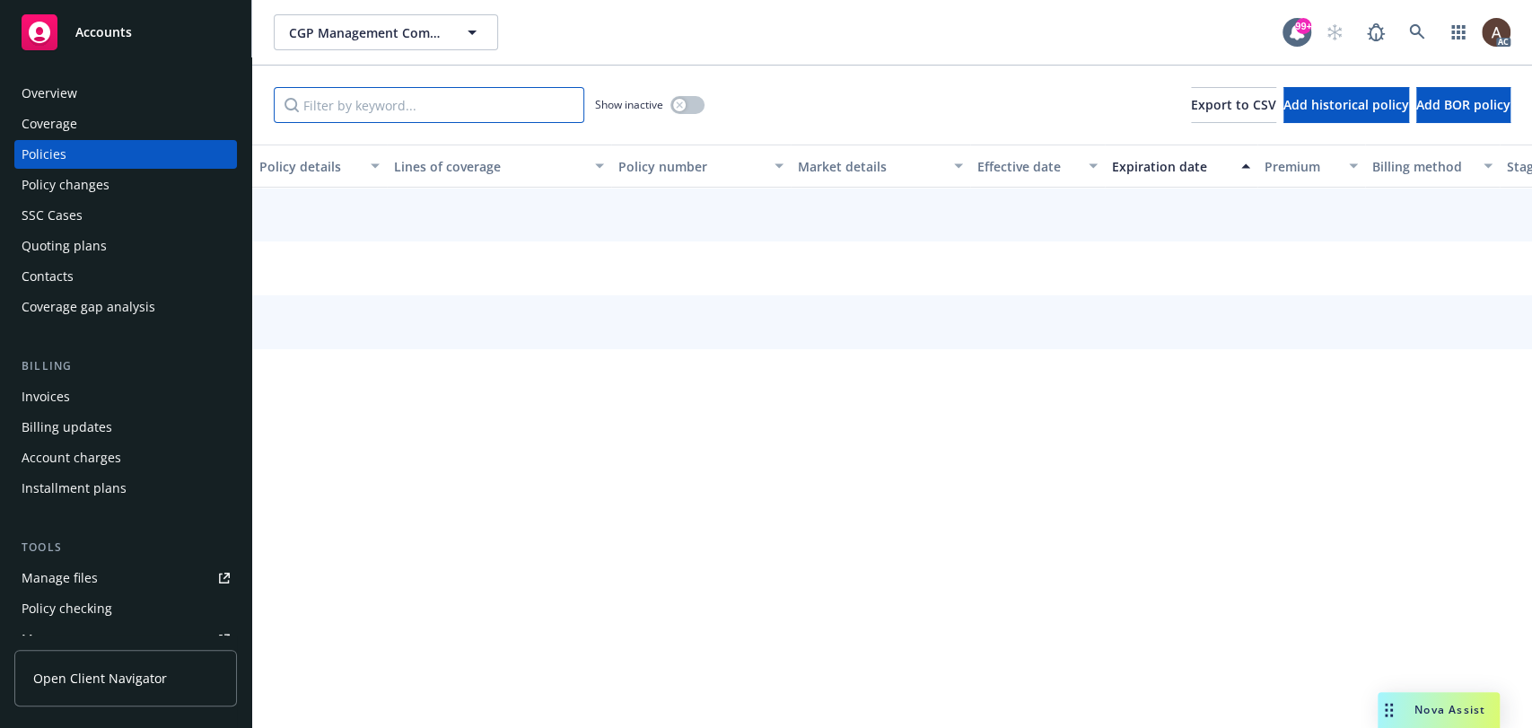
click at [459, 106] on input "Filter by keyword..." at bounding box center [429, 105] width 310 height 36
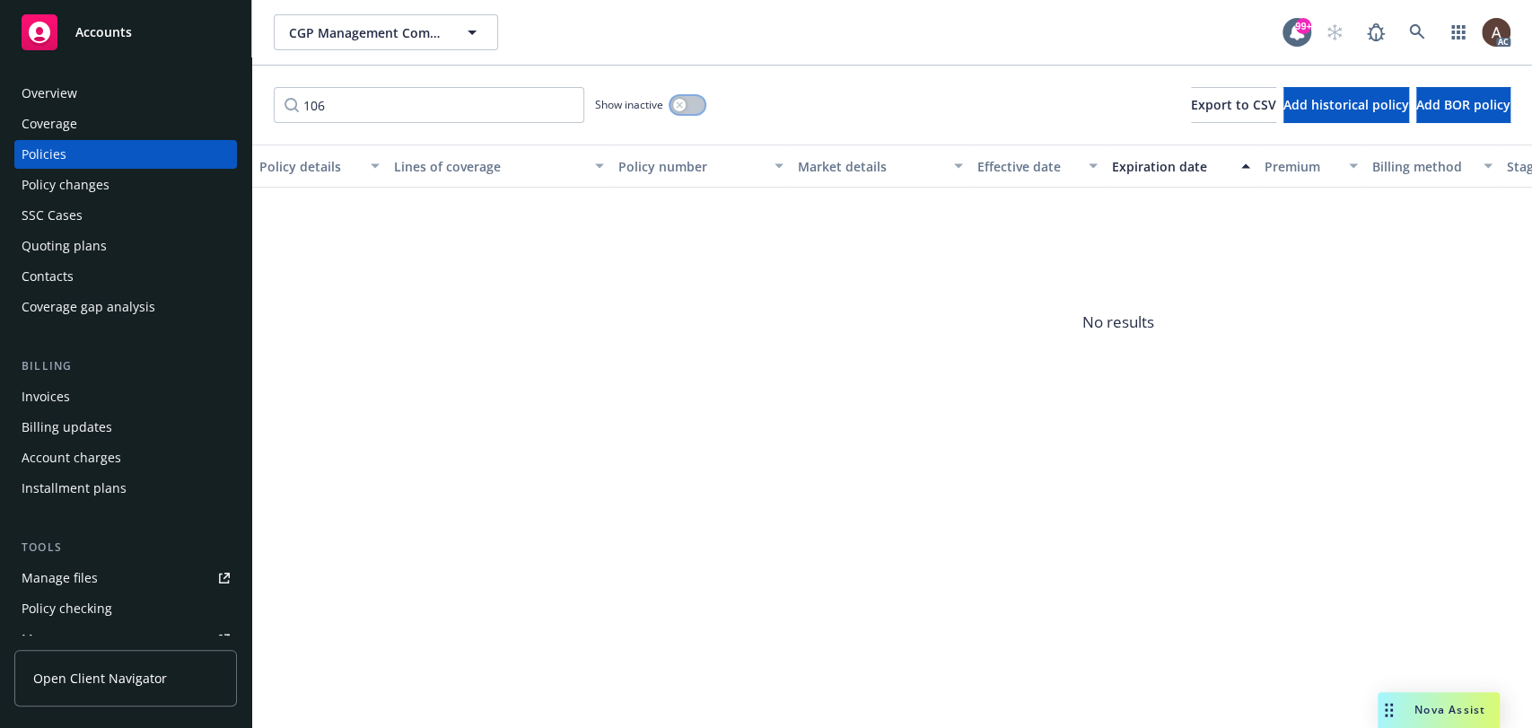
click at [680, 108] on icon "button" at bounding box center [679, 104] width 7 height 7
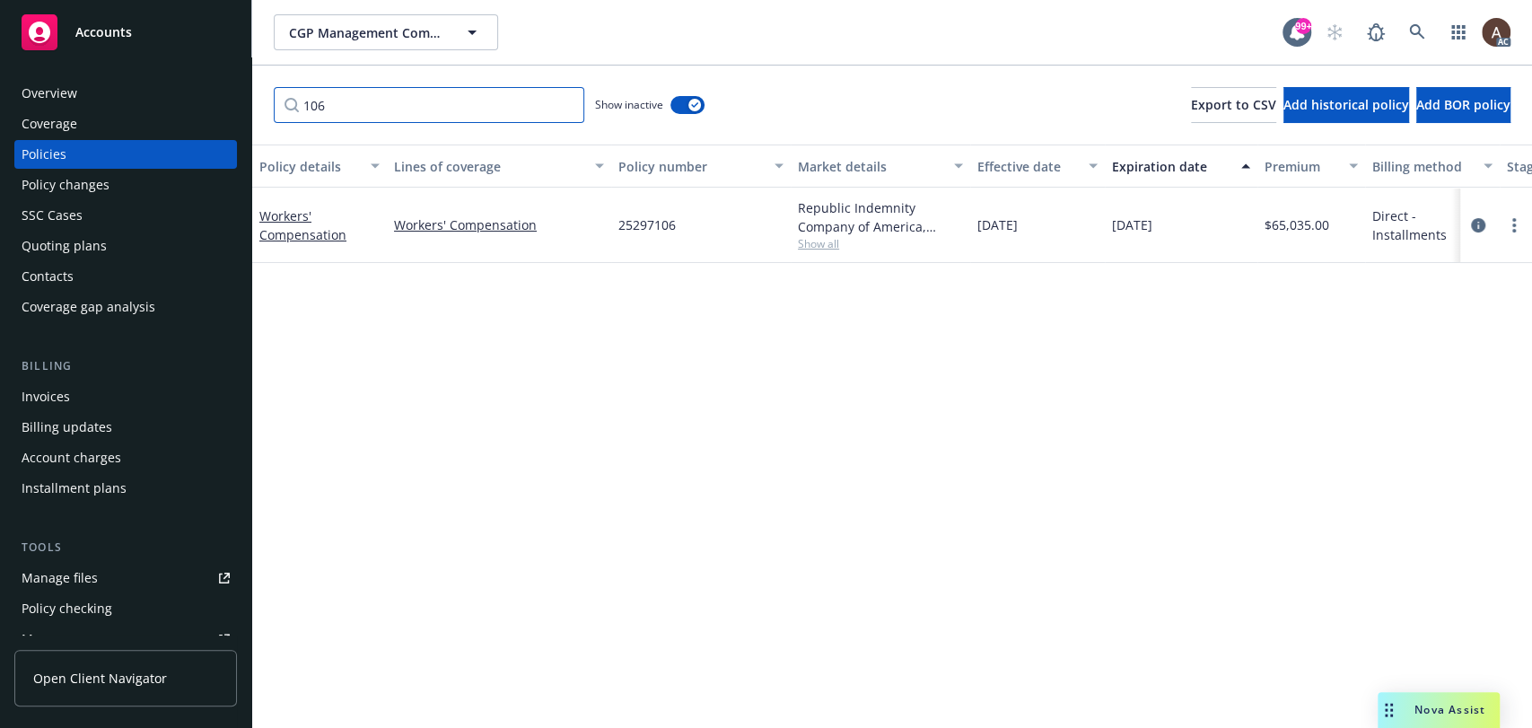
click at [457, 102] on input "106" at bounding box center [429, 105] width 310 height 36
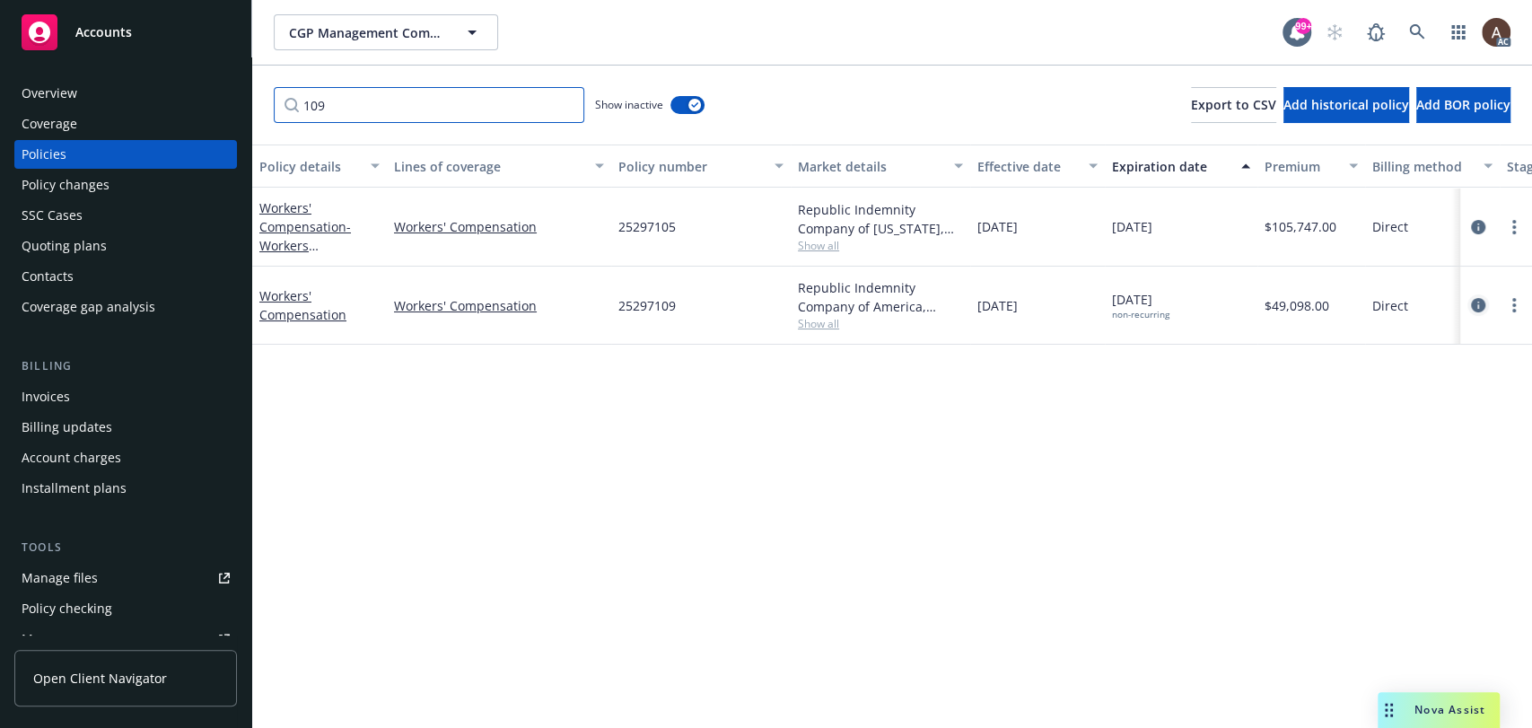
type input "109"
click at [1377, 304] on icon "circleInformation" at bounding box center [1478, 305] width 14 height 14
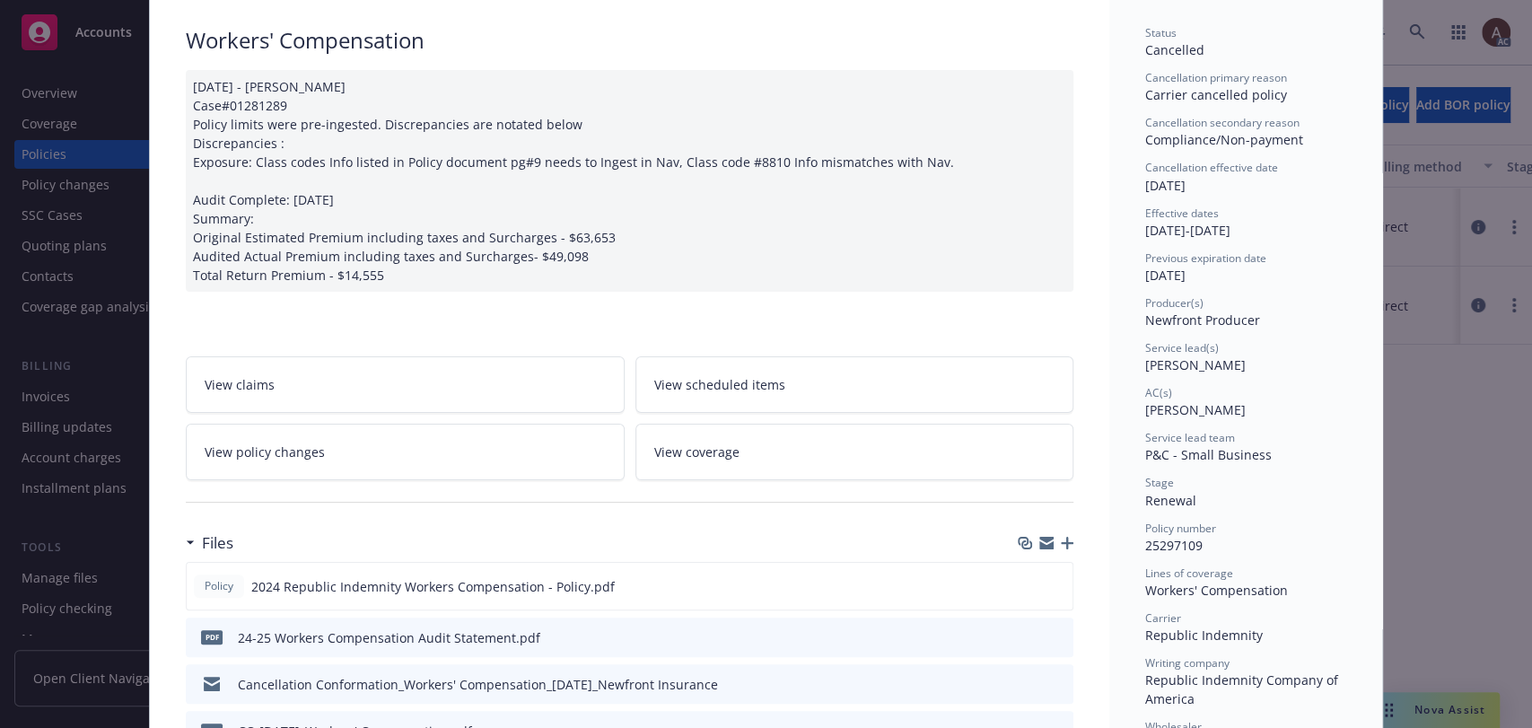
scroll to position [199, 0]
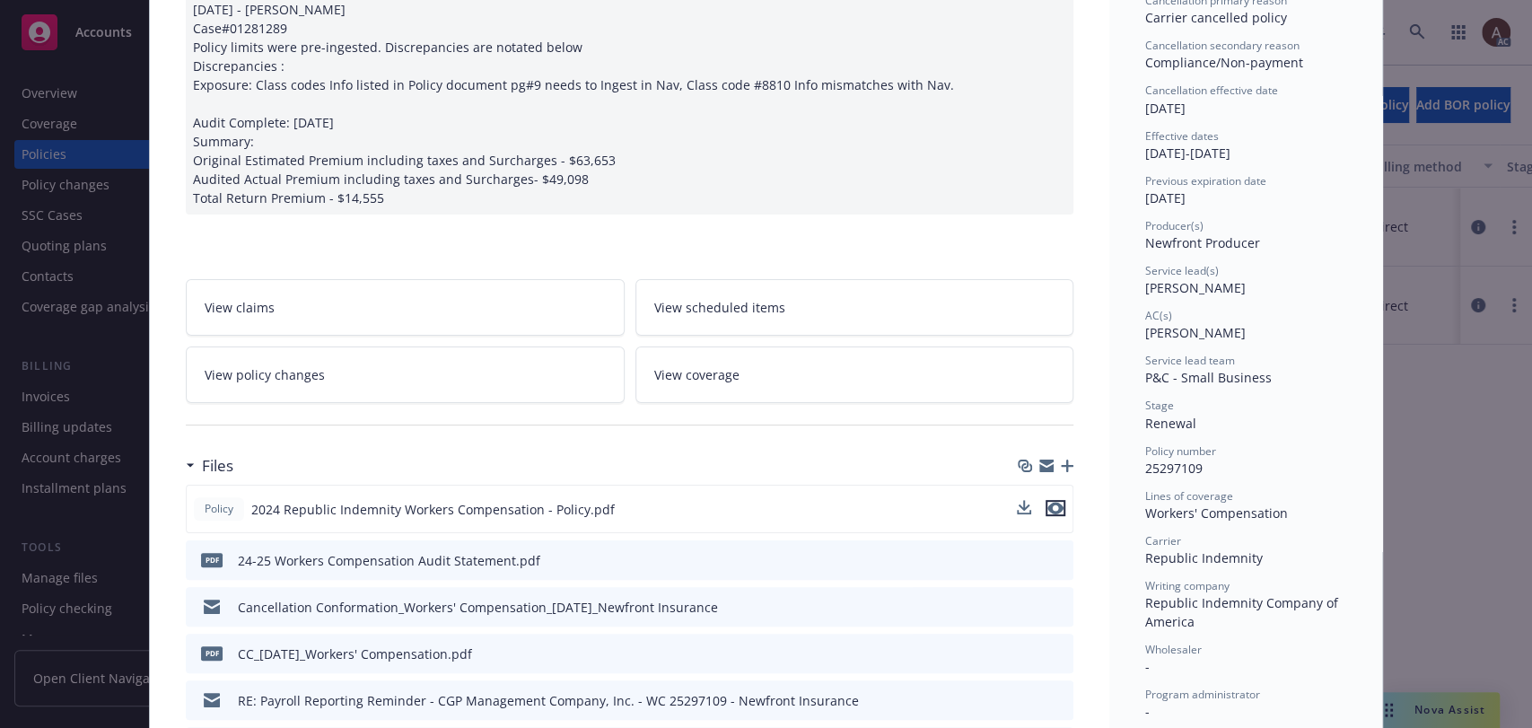
click at [1051, 504] on icon "preview file" at bounding box center [1055, 508] width 16 height 13
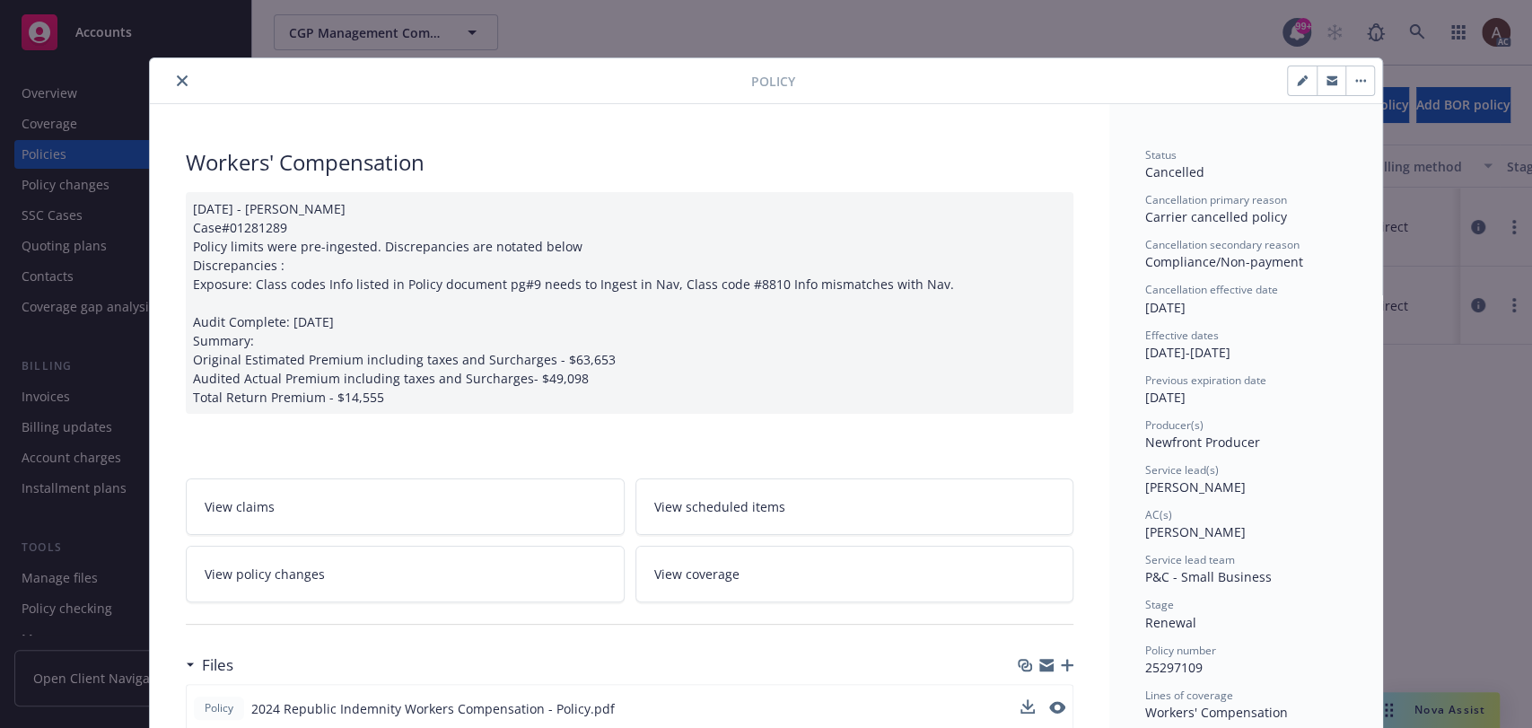
click at [177, 80] on icon "close" at bounding box center [182, 80] width 11 height 11
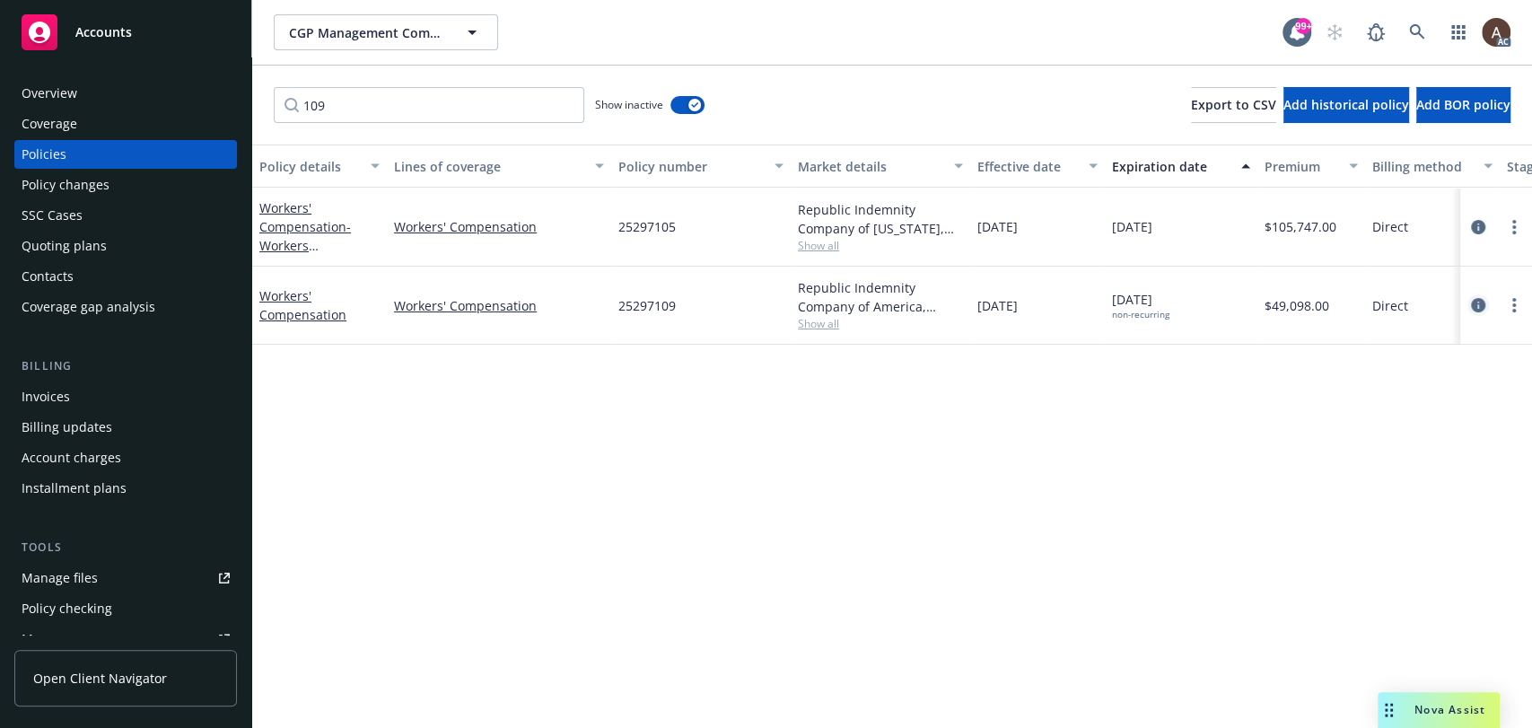
click at [1377, 302] on icon "circleInformation" at bounding box center [1478, 305] width 14 height 14
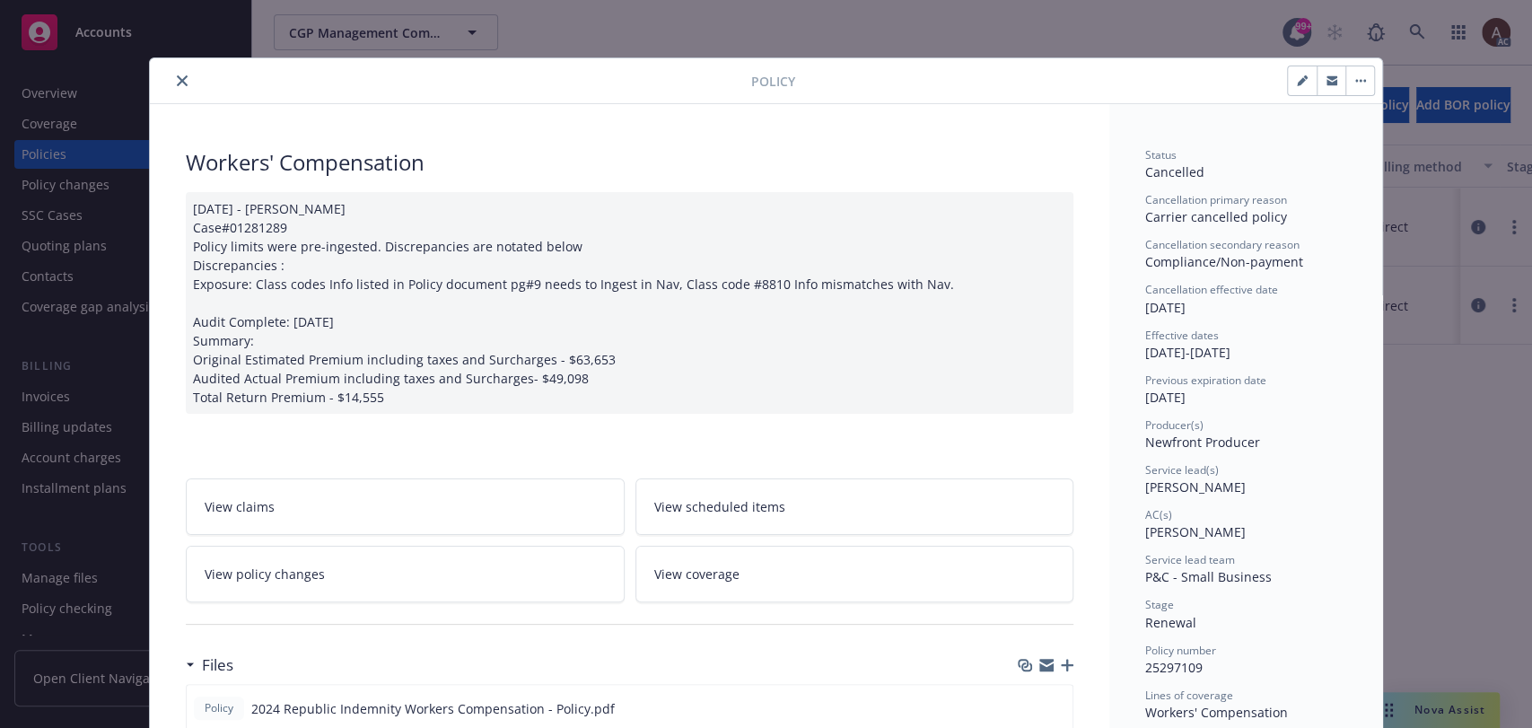
click at [177, 81] on icon "close" at bounding box center [182, 80] width 11 height 11
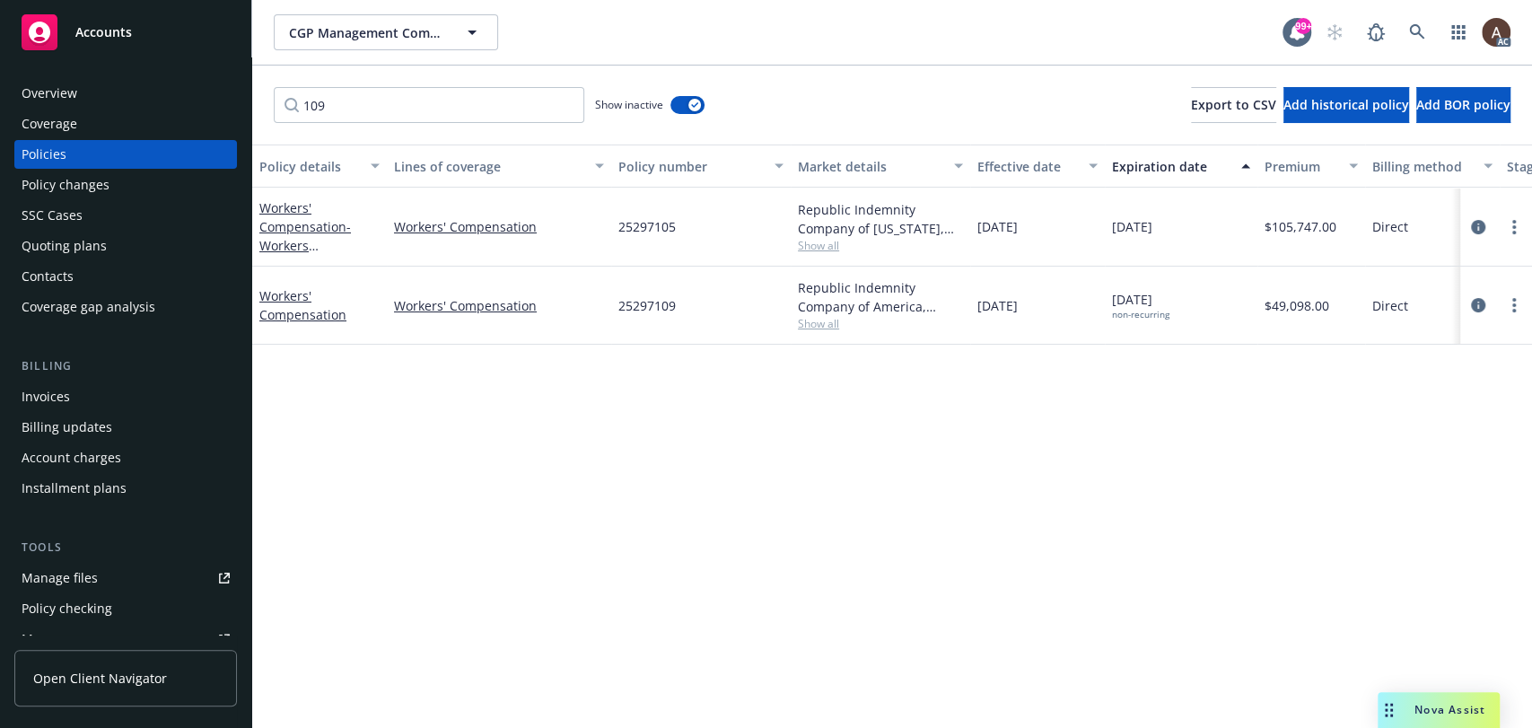
click at [524, 476] on div "Policy details Lines of coverage Policy number Market details Effective date Ex…" at bounding box center [891, 435] width 1279 height 583
click at [433, 446] on div "Policy details Lines of coverage Policy number Market details Effective date Ex…" at bounding box center [891, 435] width 1279 height 583
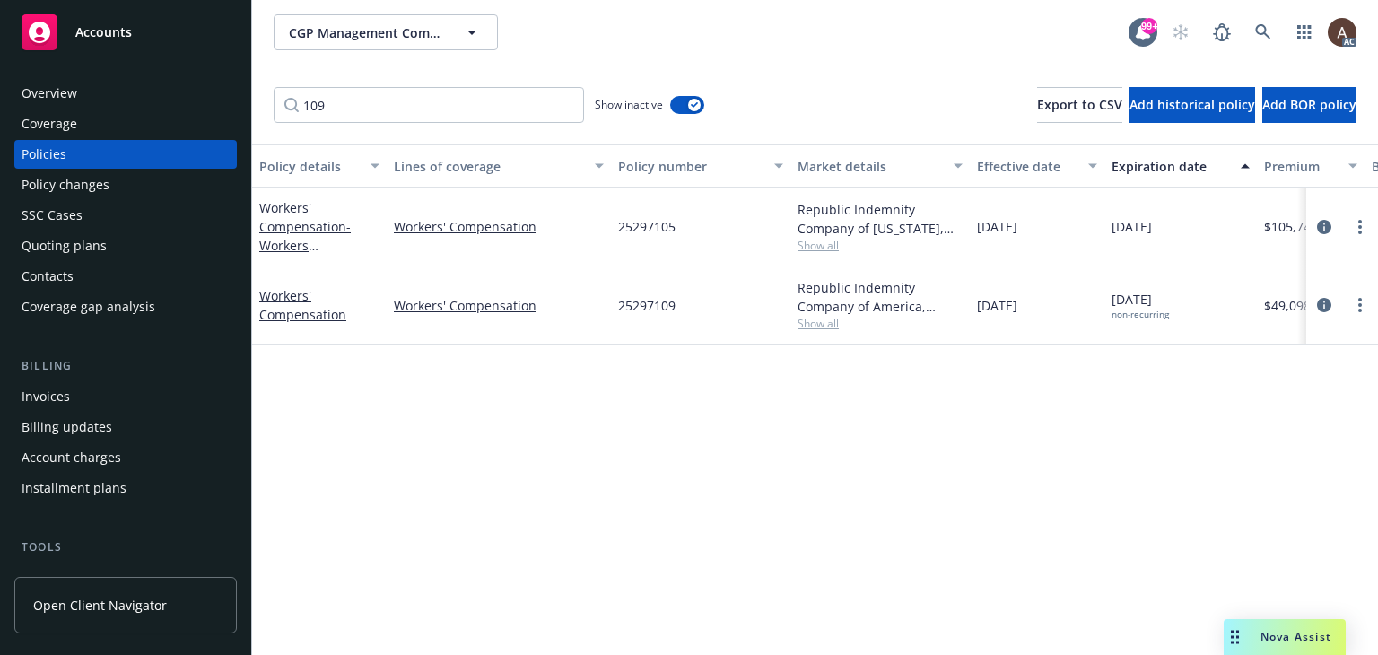
click at [432, 430] on div "Policy details Lines of coverage Policy number Market details Effective date Ex…" at bounding box center [815, 435] width 1126 height 583
click at [693, 376] on div "Policy details Lines of coverage Policy number Market details Effective date Ex…" at bounding box center [815, 435] width 1126 height 583
click at [485, 451] on div "Policy details Lines of coverage Policy number Market details Effective date Ex…" at bounding box center [815, 435] width 1126 height 583
